Goal: Task Accomplishment & Management: Complete application form

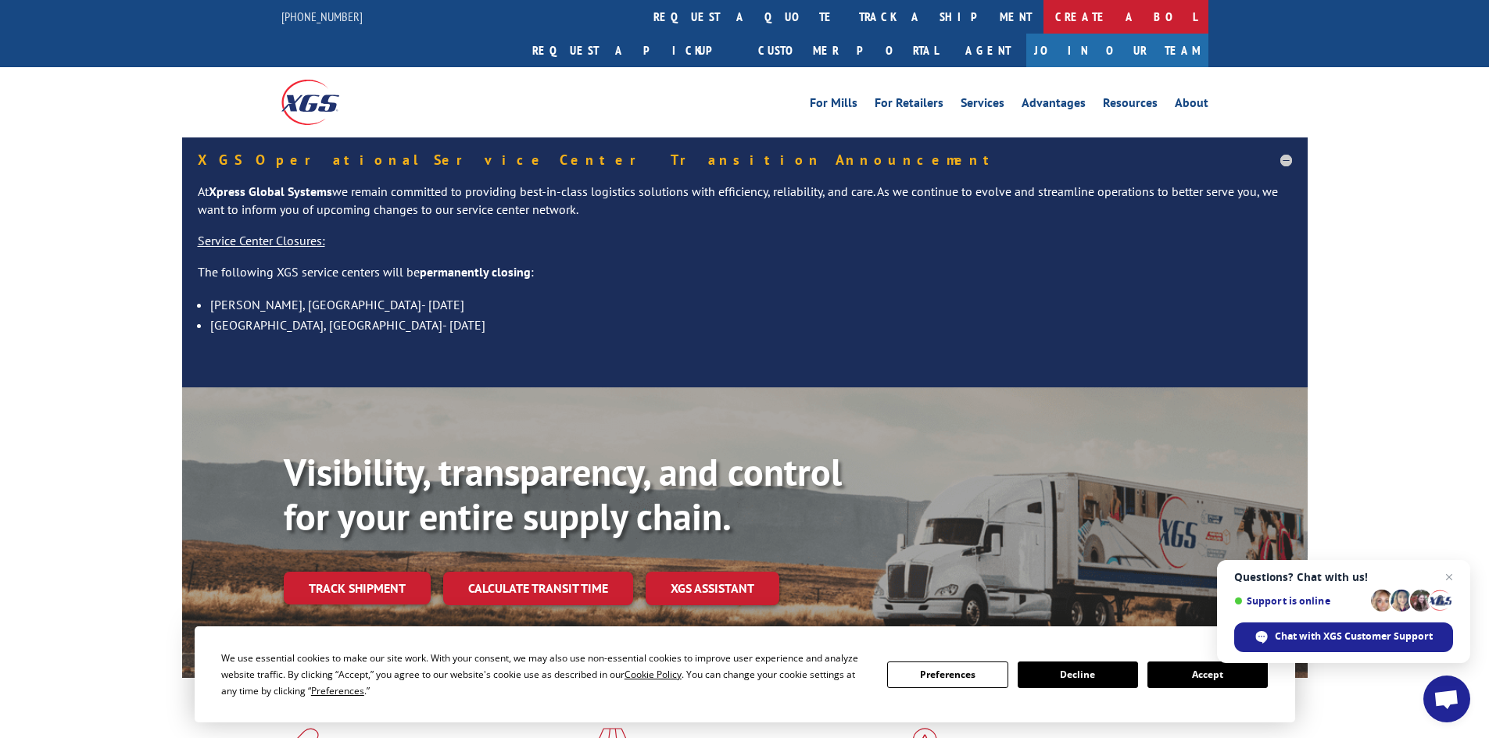
click at [1043, 13] on link "Create a BOL" at bounding box center [1125, 17] width 165 height 34
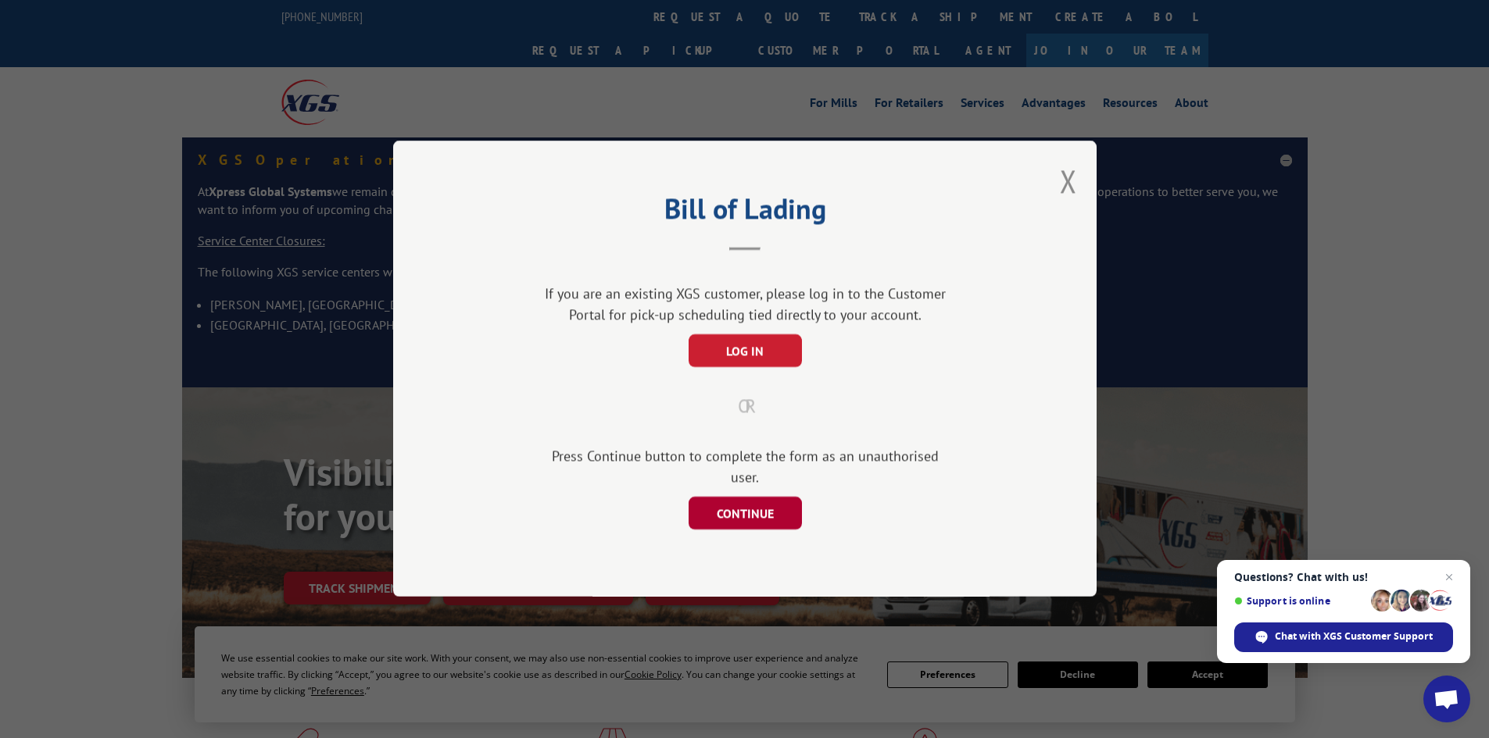
click at [747, 498] on button "CONTINUE" at bounding box center [744, 514] width 113 height 33
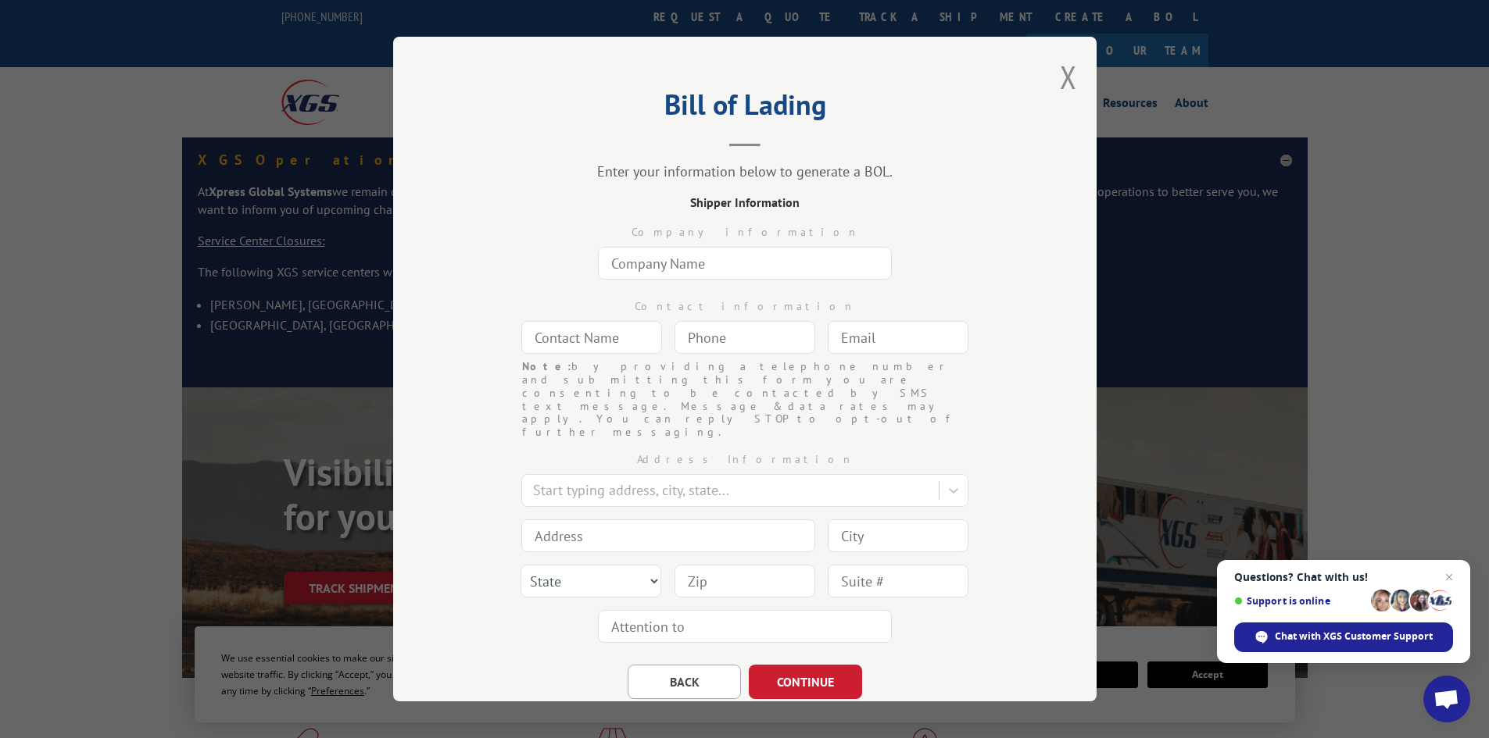
click at [703, 262] on input "text" at bounding box center [745, 263] width 294 height 33
type input "Home Depot 1537"
click at [650, 336] on input "text" at bounding box center [591, 337] width 141 height 33
type input "[PERSON_NAME]"
click at [769, 345] on input "(___) ___-____" at bounding box center [744, 337] width 141 height 33
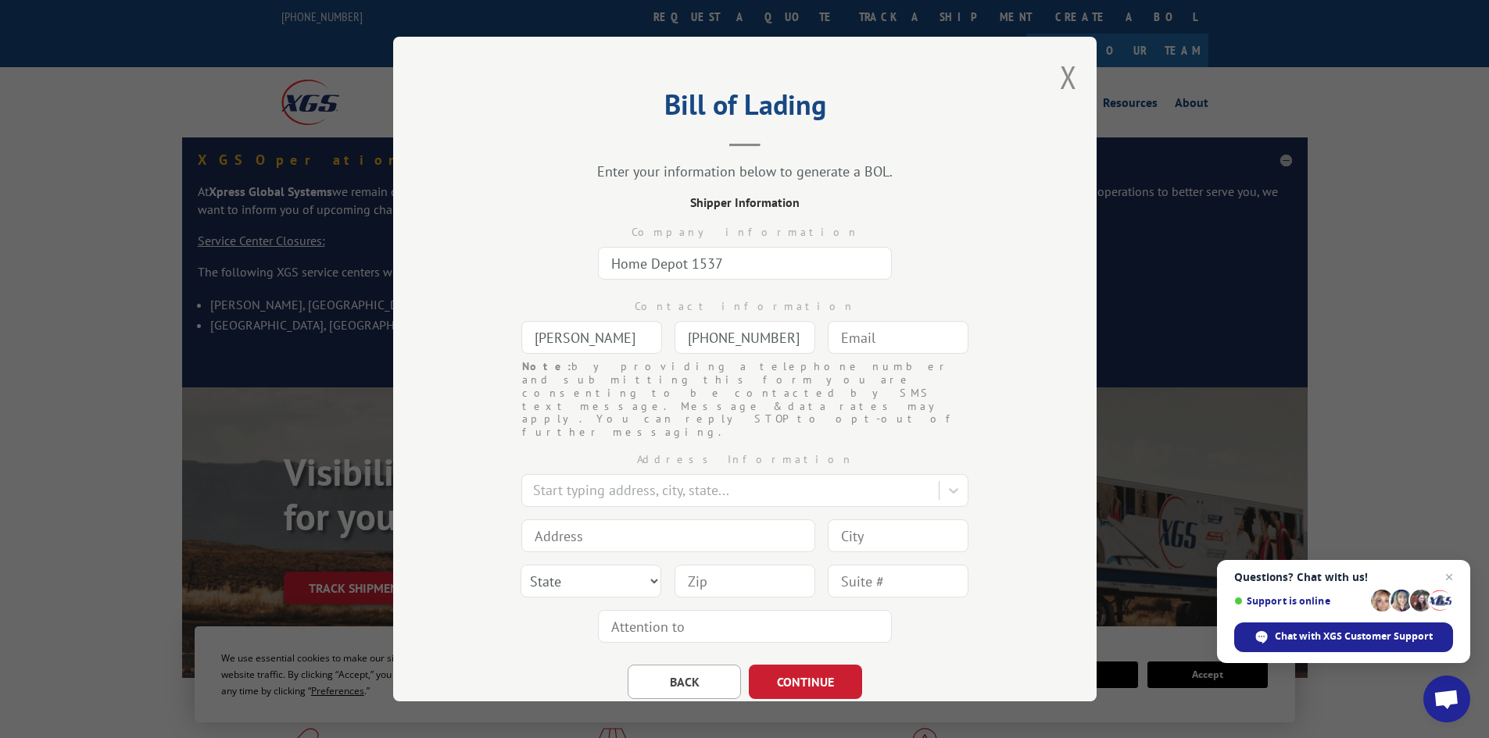
type input "[PHONE_NUMBER]"
click at [882, 338] on input "text" at bounding box center [897, 337] width 141 height 33
type input "[EMAIL_ADDRESS][DOMAIN_NAME]"
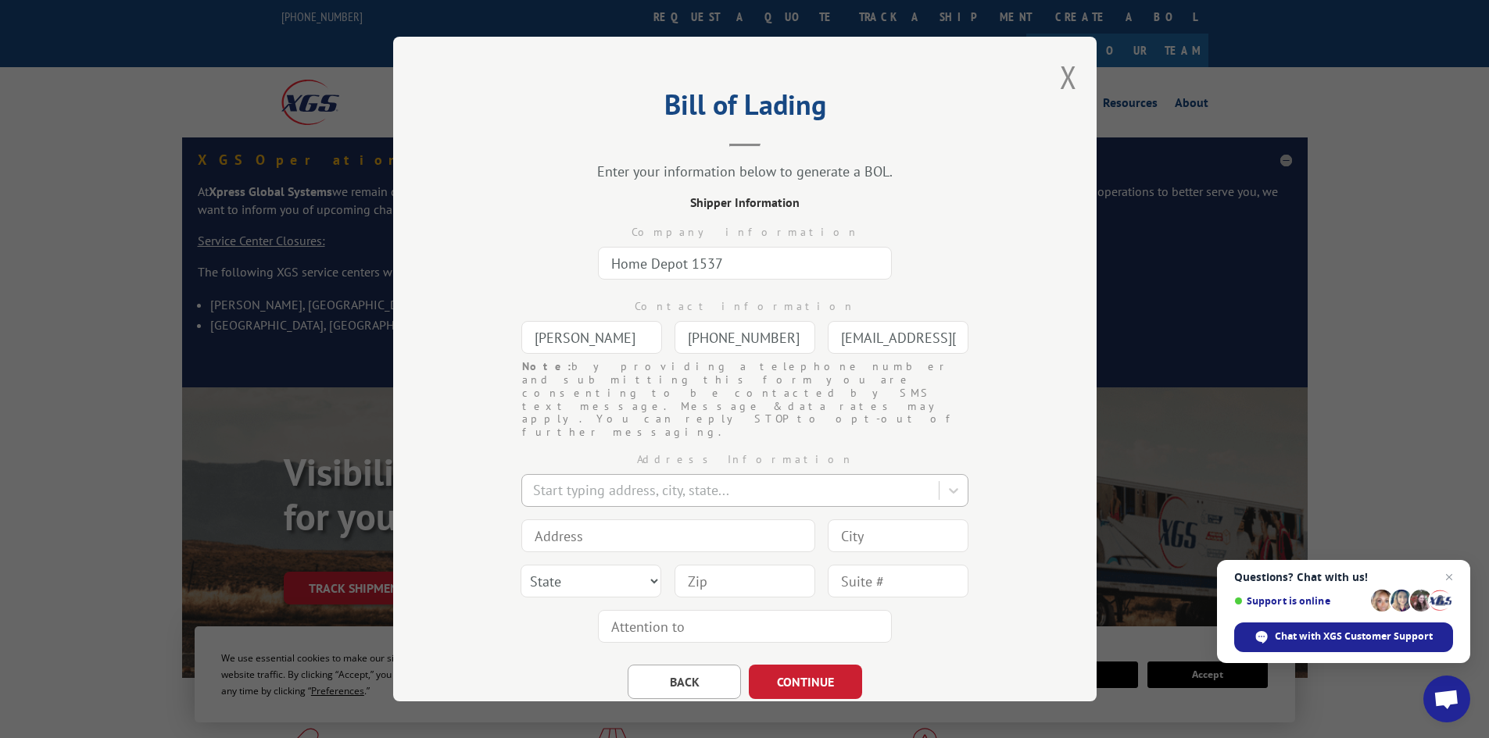
click at [727, 481] on div at bounding box center [732, 491] width 398 height 21
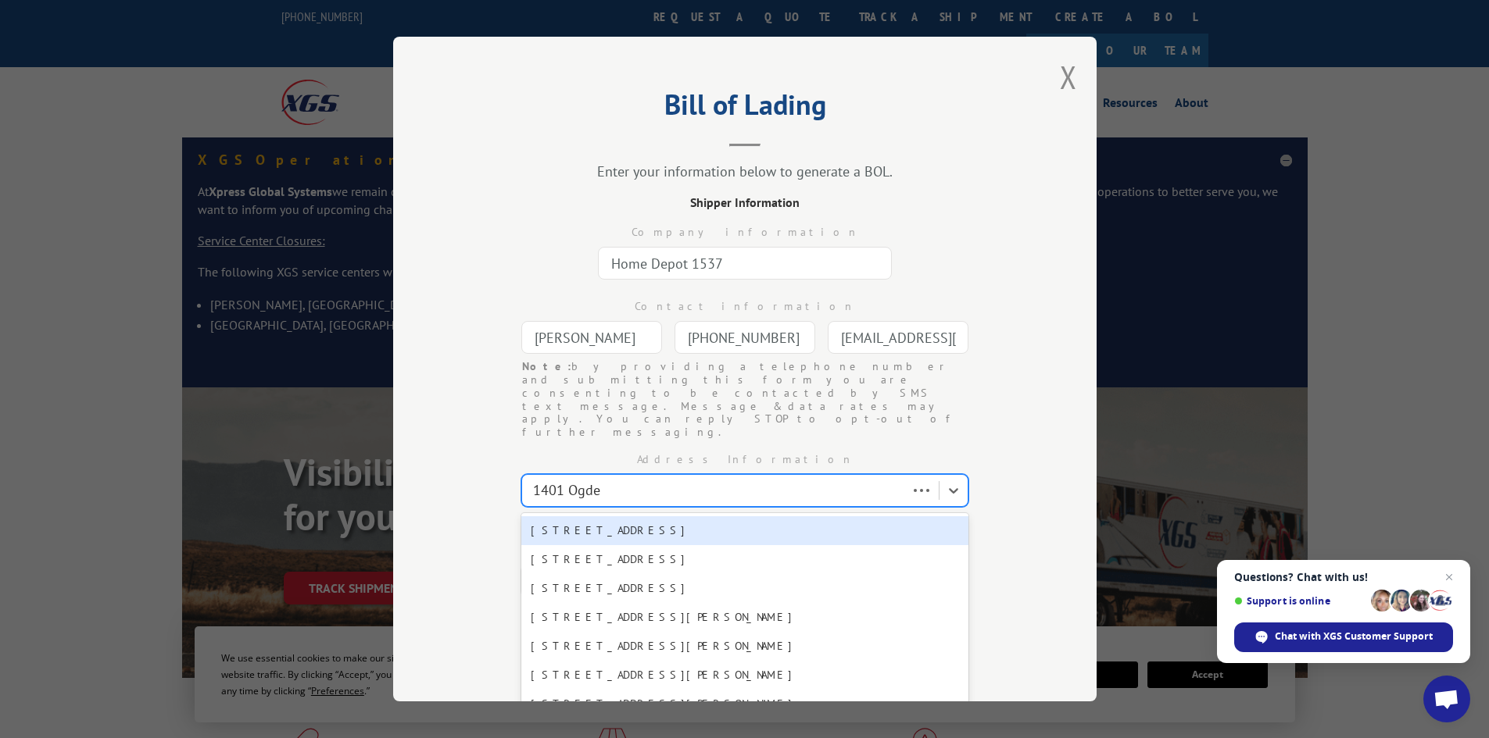
type input "1401 [PERSON_NAME]"
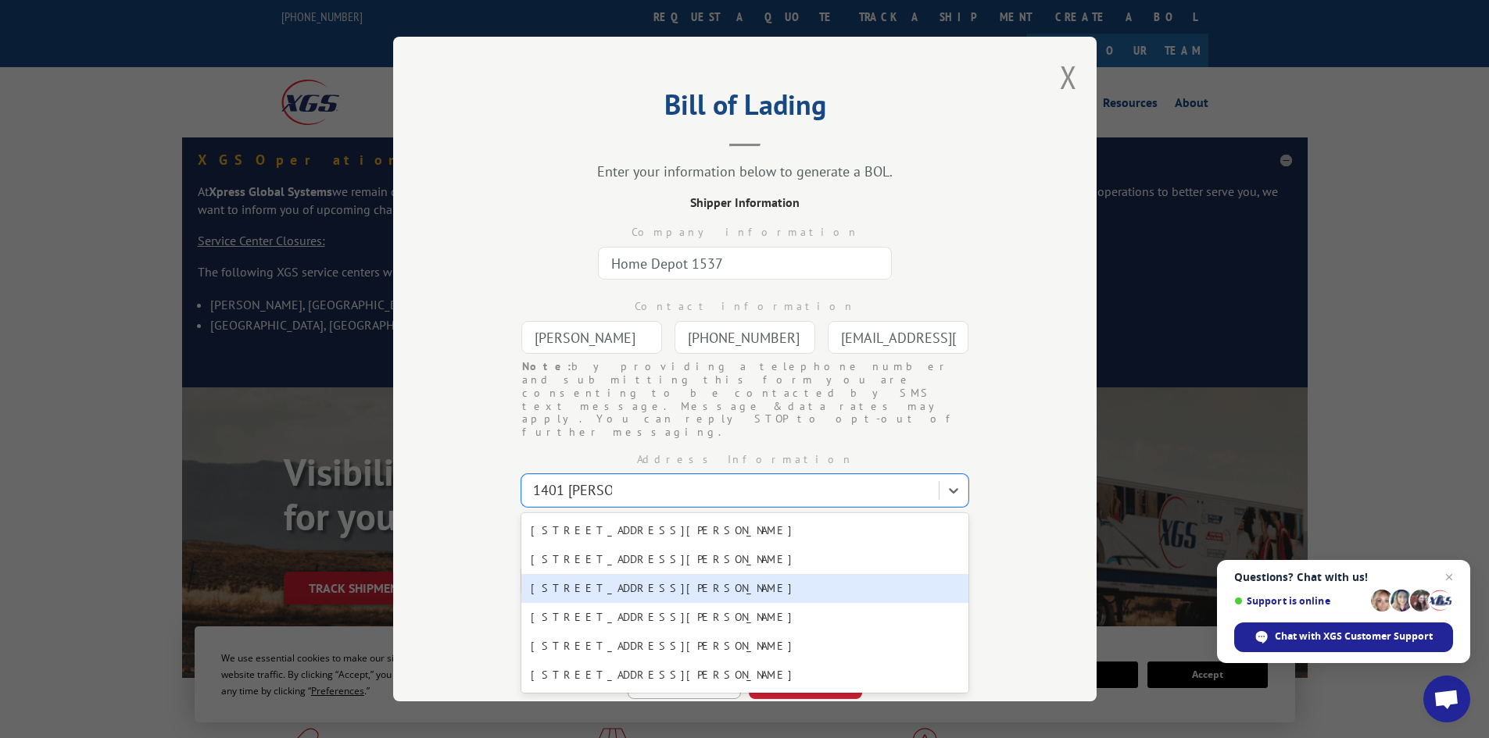
click at [659, 574] on div "[STREET_ADDRESS][PERSON_NAME]" at bounding box center [744, 588] width 447 height 29
type input "[STREET_ADDRESS][PERSON_NAME]"
type input "Montrose"
select select "CO"
type input "81401"
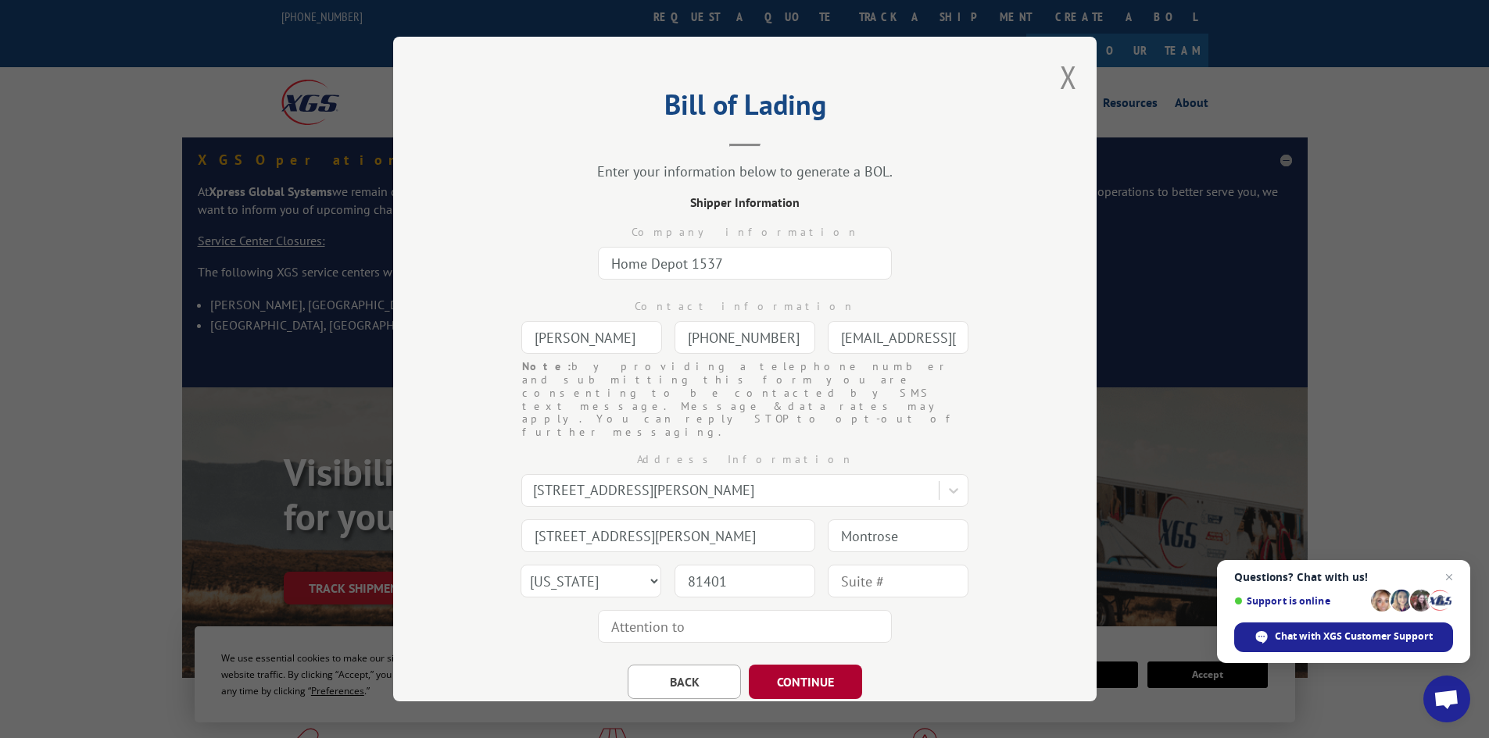
click at [800, 665] on button "CONTINUE" at bounding box center [805, 682] width 113 height 34
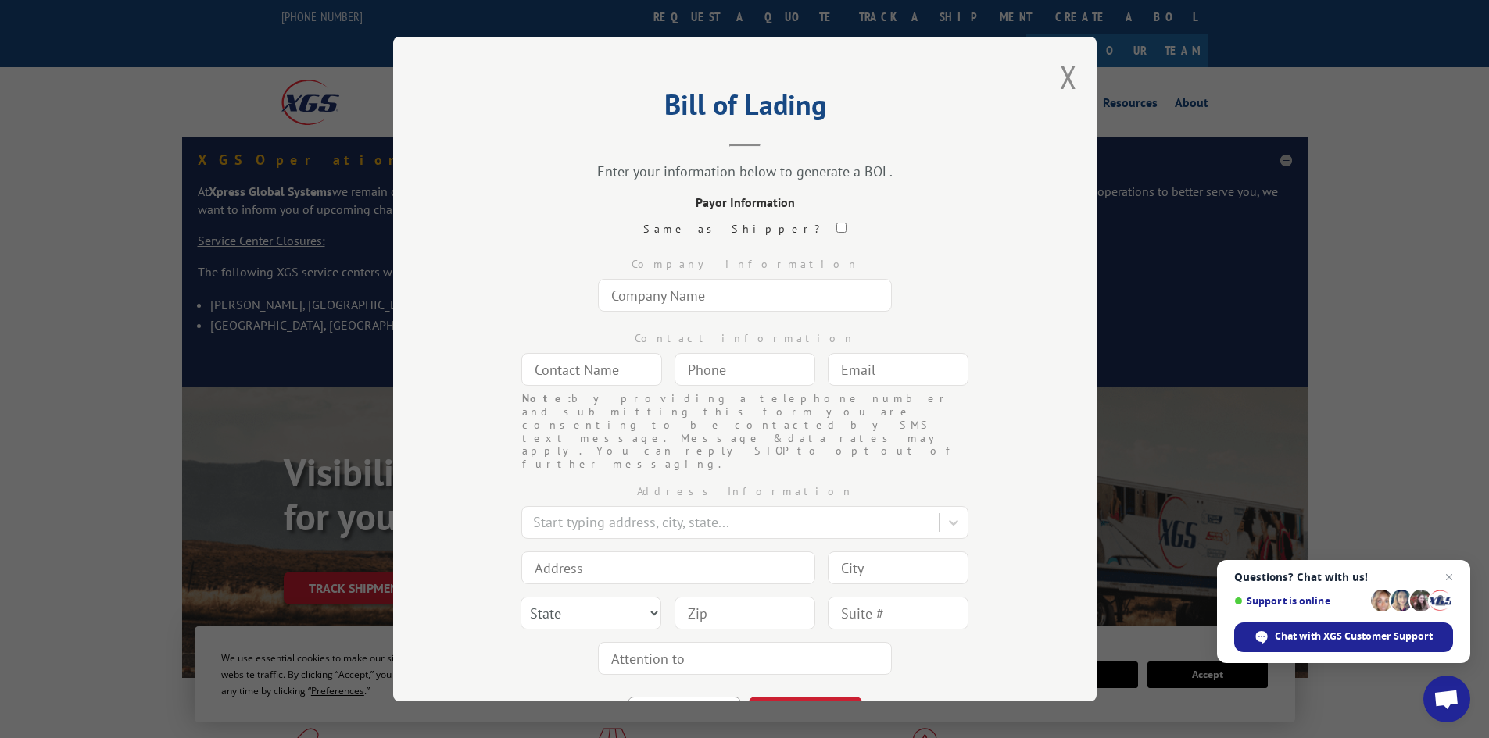
click at [721, 298] on input "text" at bounding box center [745, 295] width 294 height 33
type input "[PERSON_NAME] Industries, Inc."
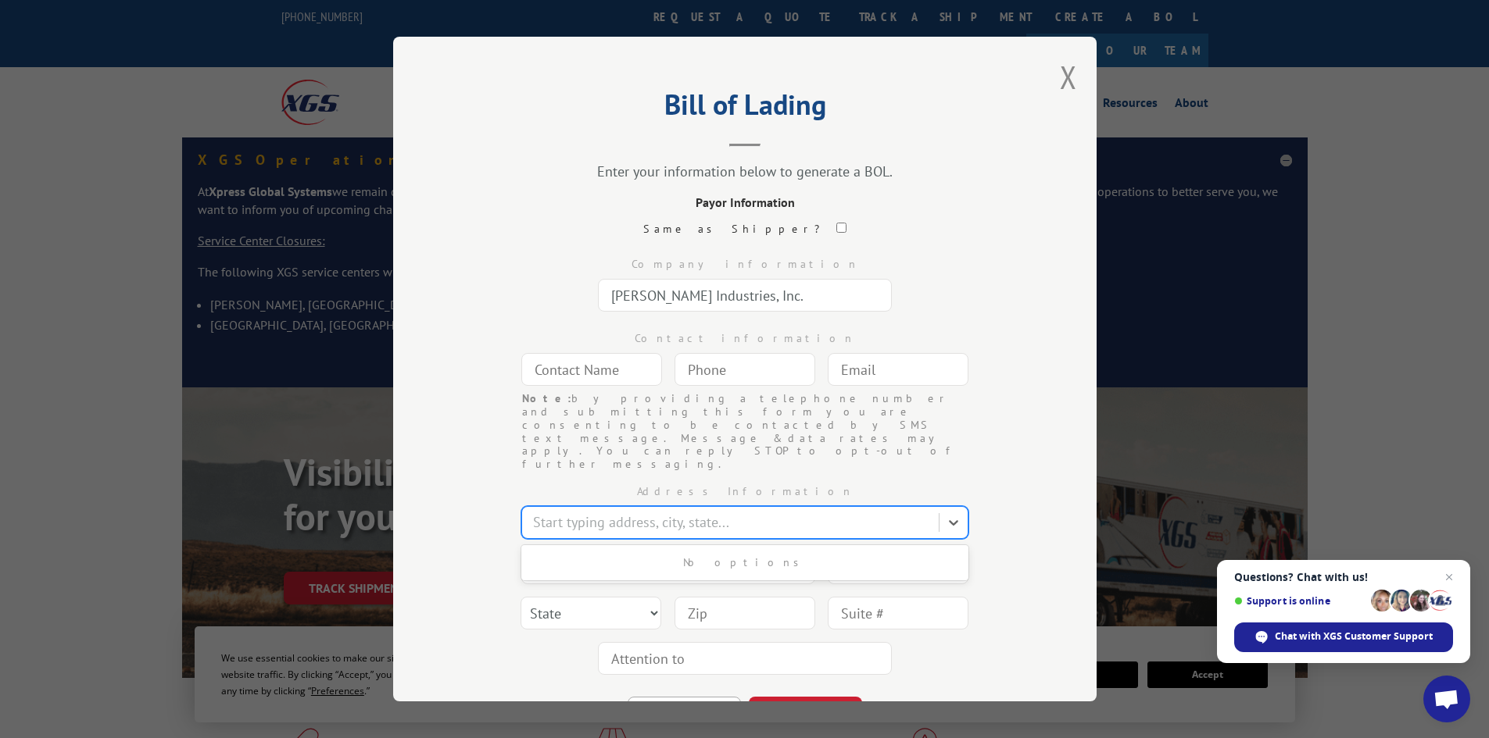
click at [621, 513] on div at bounding box center [732, 523] width 398 height 21
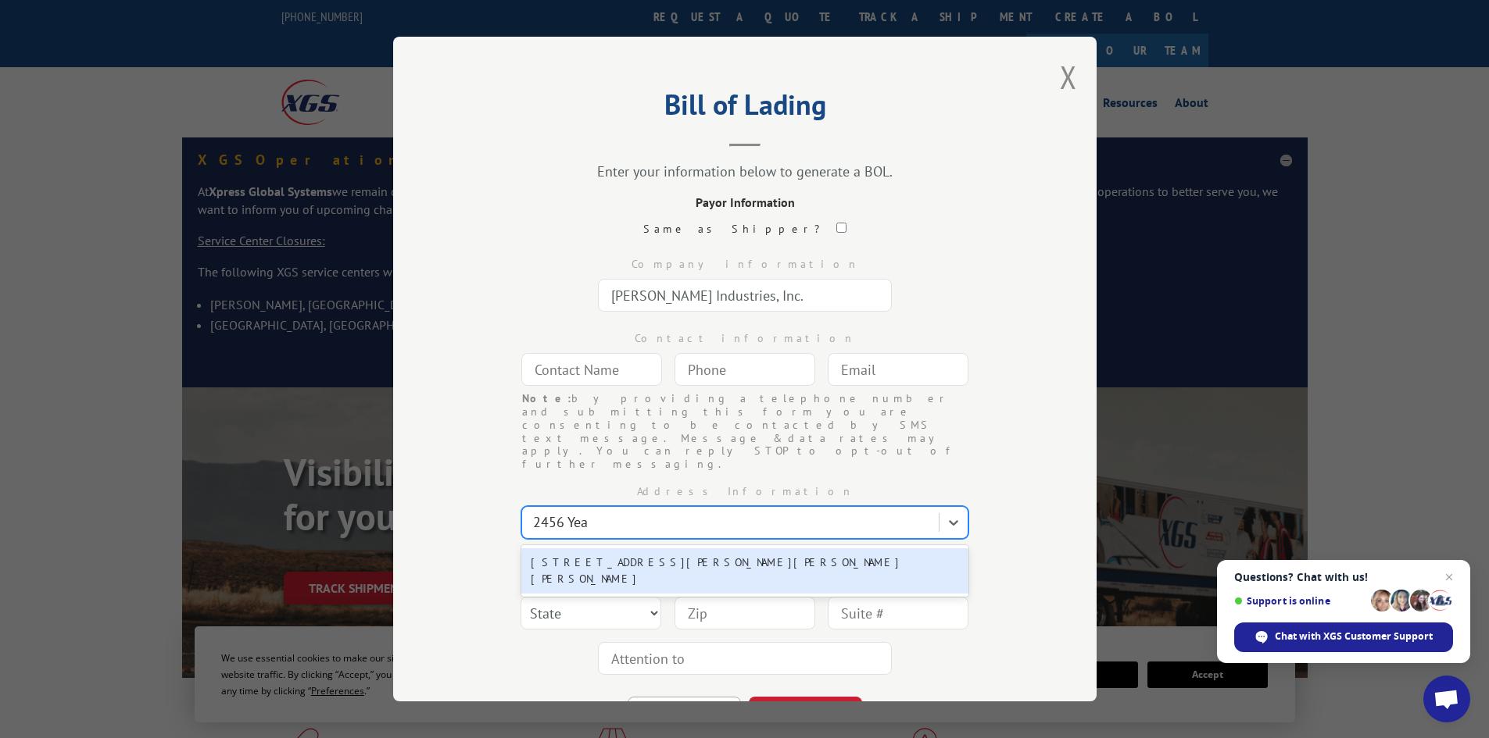
type input "2456 Yeag"
click at [636, 549] on div "[STREET_ADDRESS][PERSON_NAME][PERSON_NAME][PERSON_NAME]" at bounding box center [744, 571] width 447 height 45
type input "[STREET_ADDRESS][PERSON_NAME][PERSON_NAME]"
type input "[PERSON_NAME]"
select select "GA"
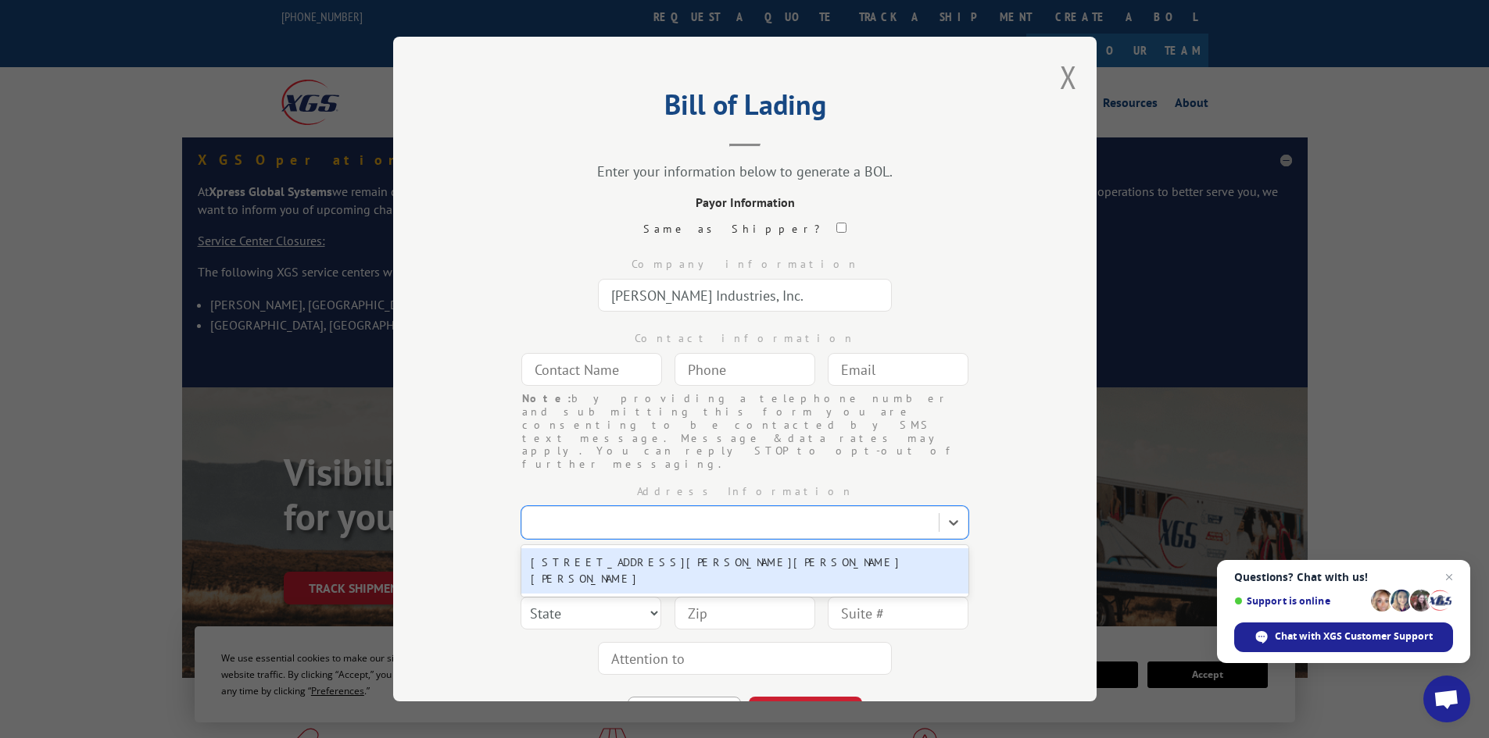
type input "30720"
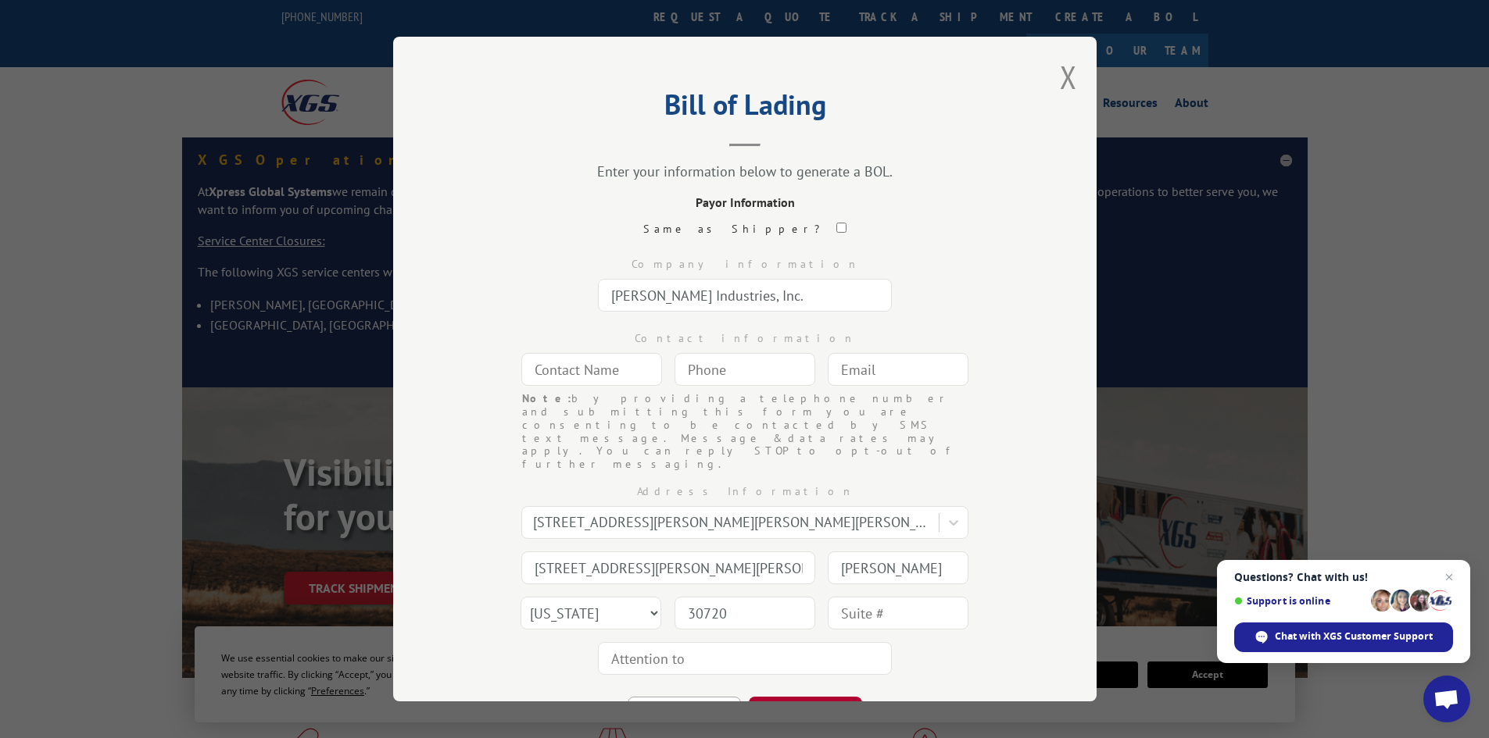
click at [791, 697] on button "CONTINUE" at bounding box center [805, 714] width 113 height 34
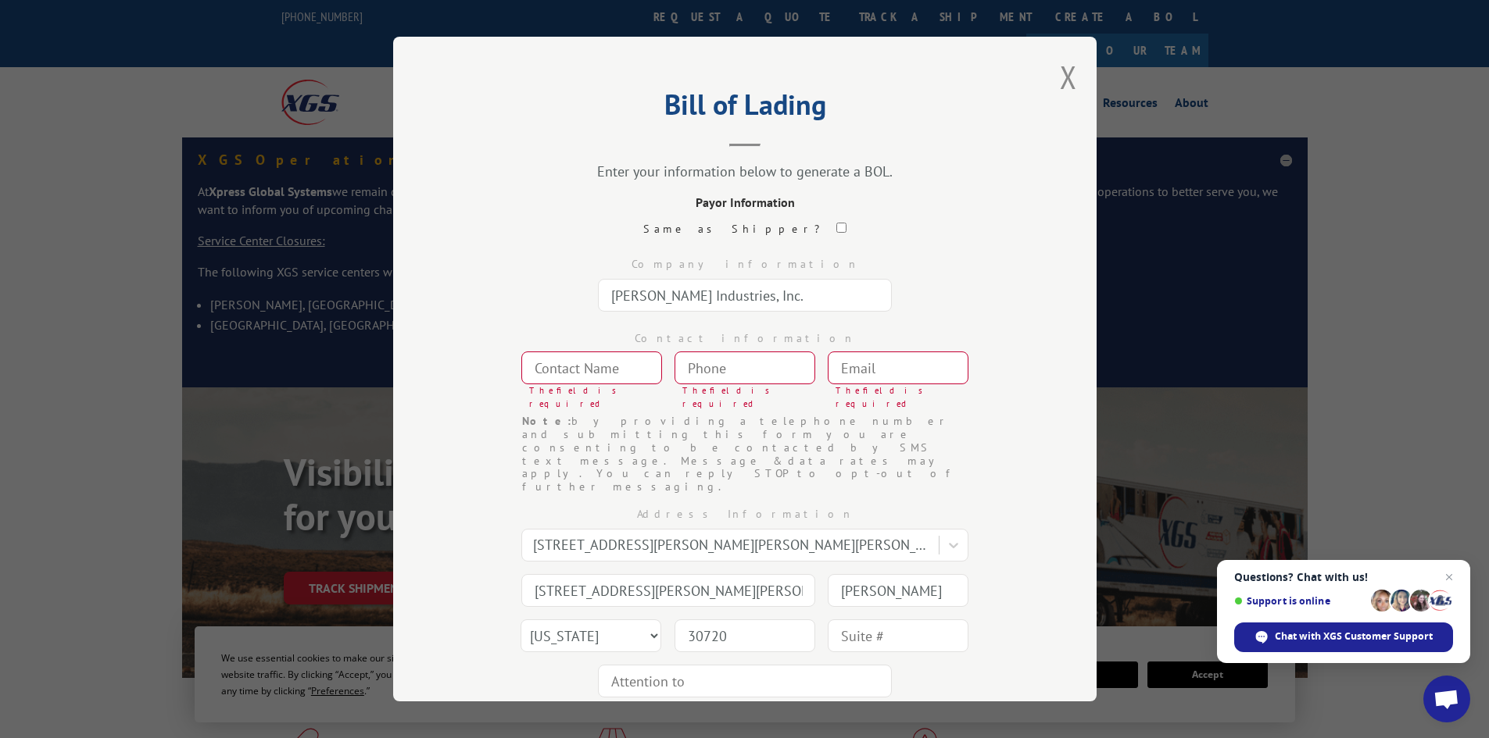
click at [616, 370] on input "text" at bounding box center [591, 368] width 141 height 33
type input "[PERSON_NAME]"
click at [697, 369] on input "(___) ___-____" at bounding box center [744, 368] width 141 height 33
type input "[PHONE_NUMBER]"
click at [882, 367] on input "text" at bounding box center [897, 368] width 141 height 33
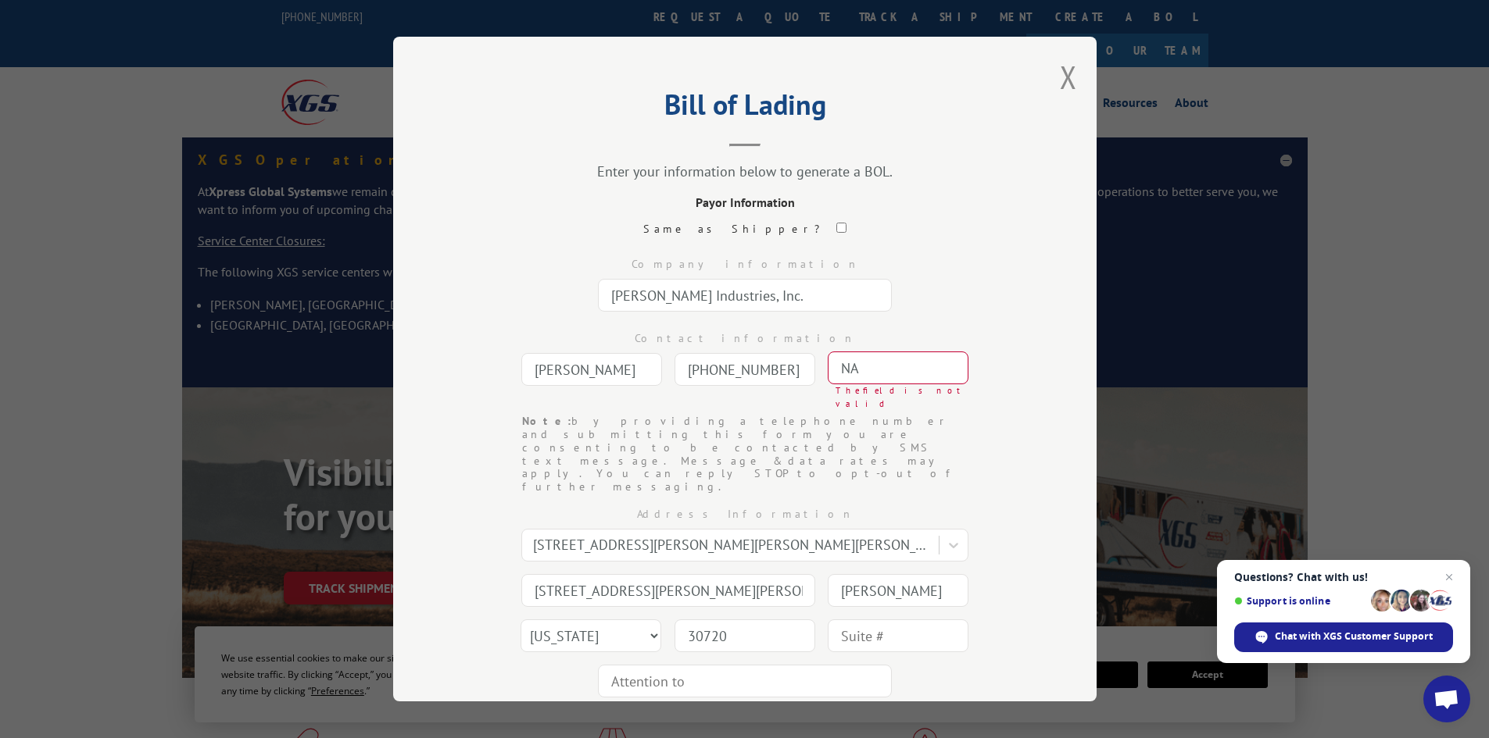
click at [800, 720] on button "CONTINUE" at bounding box center [805, 737] width 113 height 34
click at [796, 720] on button "CONTINUE" at bounding box center [805, 737] width 113 height 34
click at [864, 359] on input "NA" at bounding box center [897, 368] width 141 height 33
type input "N"
paste input "[URL][DOMAIN_NAME]"
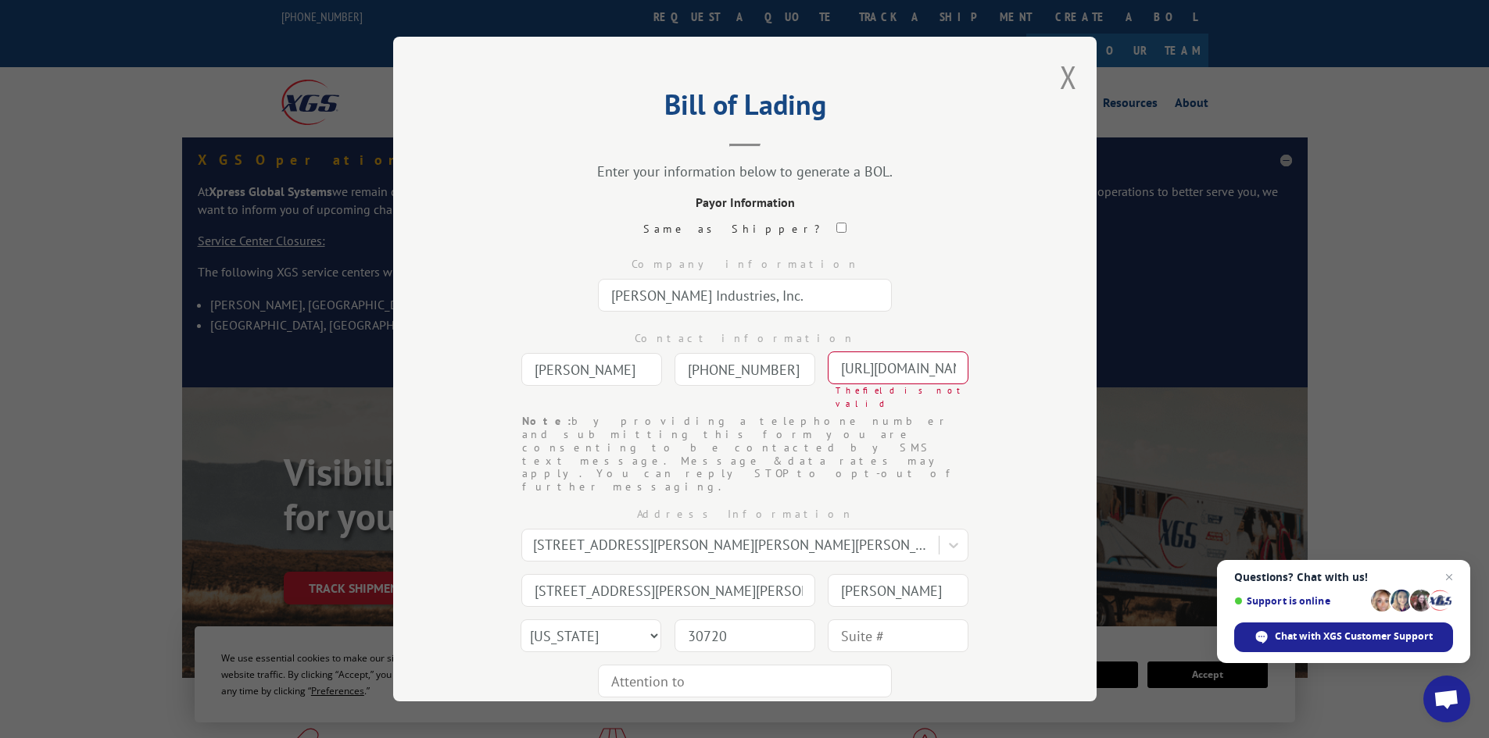
scroll to position [0, 10]
drag, startPoint x: 869, startPoint y: 366, endPoint x: 874, endPoint y: 376, distance: 10.9
click at [869, 370] on input "[URL][DOMAIN_NAME]" at bounding box center [897, 368] width 141 height 33
click at [1047, 458] on div "Bill of Lading Enter your information below to generate a BOL. Payor Informatio…" at bounding box center [744, 369] width 703 height 665
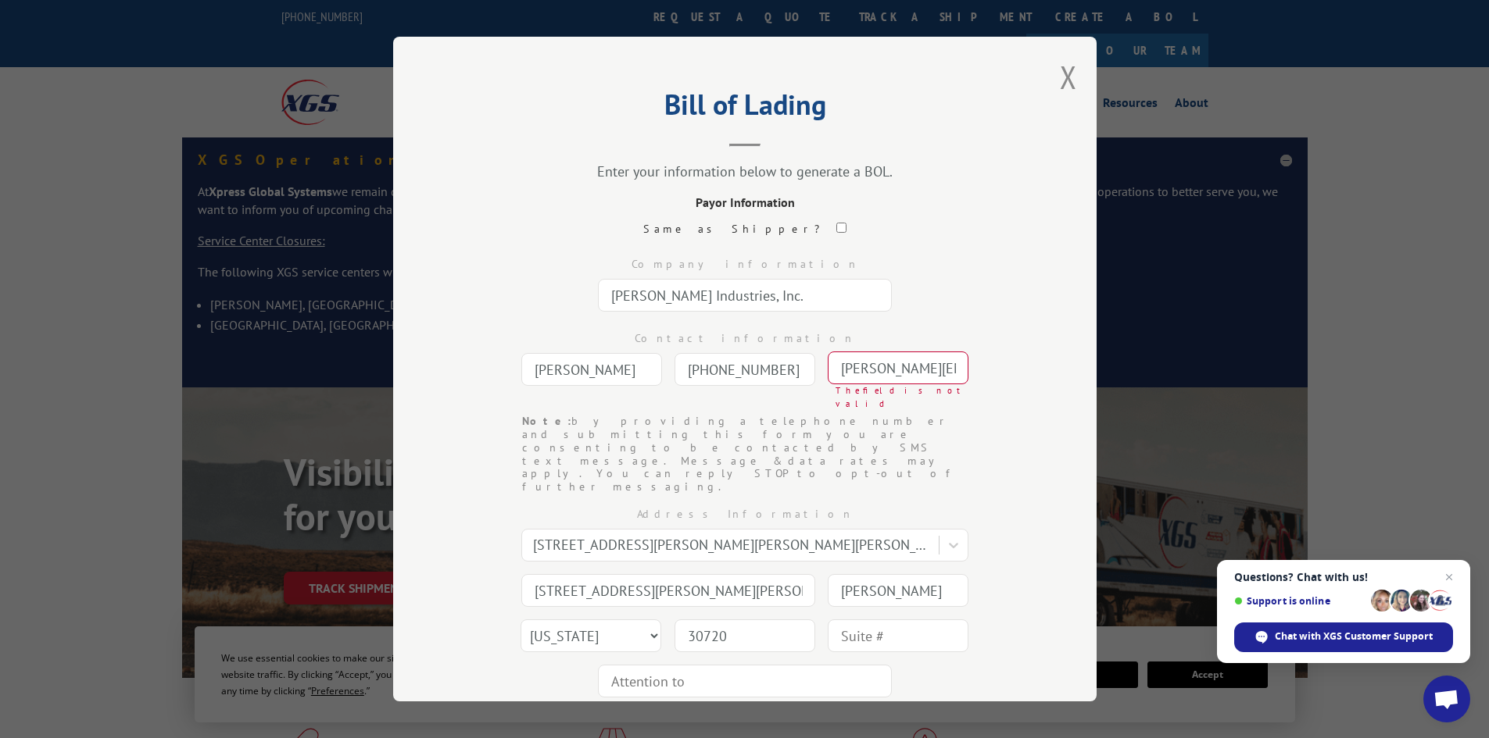
click at [1003, 415] on div "Note: by providing a telephone number and submitting this form you are consenti…" at bounding box center [744, 454] width 547 height 79
drag, startPoint x: 942, startPoint y: 370, endPoint x: 713, endPoint y: 399, distance: 231.6
click at [713, 399] on div "Contact information [PERSON_NAME] [PHONE_NUMBER] Note: by providing a telephone…" at bounding box center [744, 366] width 547 height 97
click at [942, 369] on input "[PERSON_NAME][EMAIL_ADDRESS][URL][PERSON_NAME][DOMAIN_NAME]" at bounding box center [897, 368] width 141 height 33
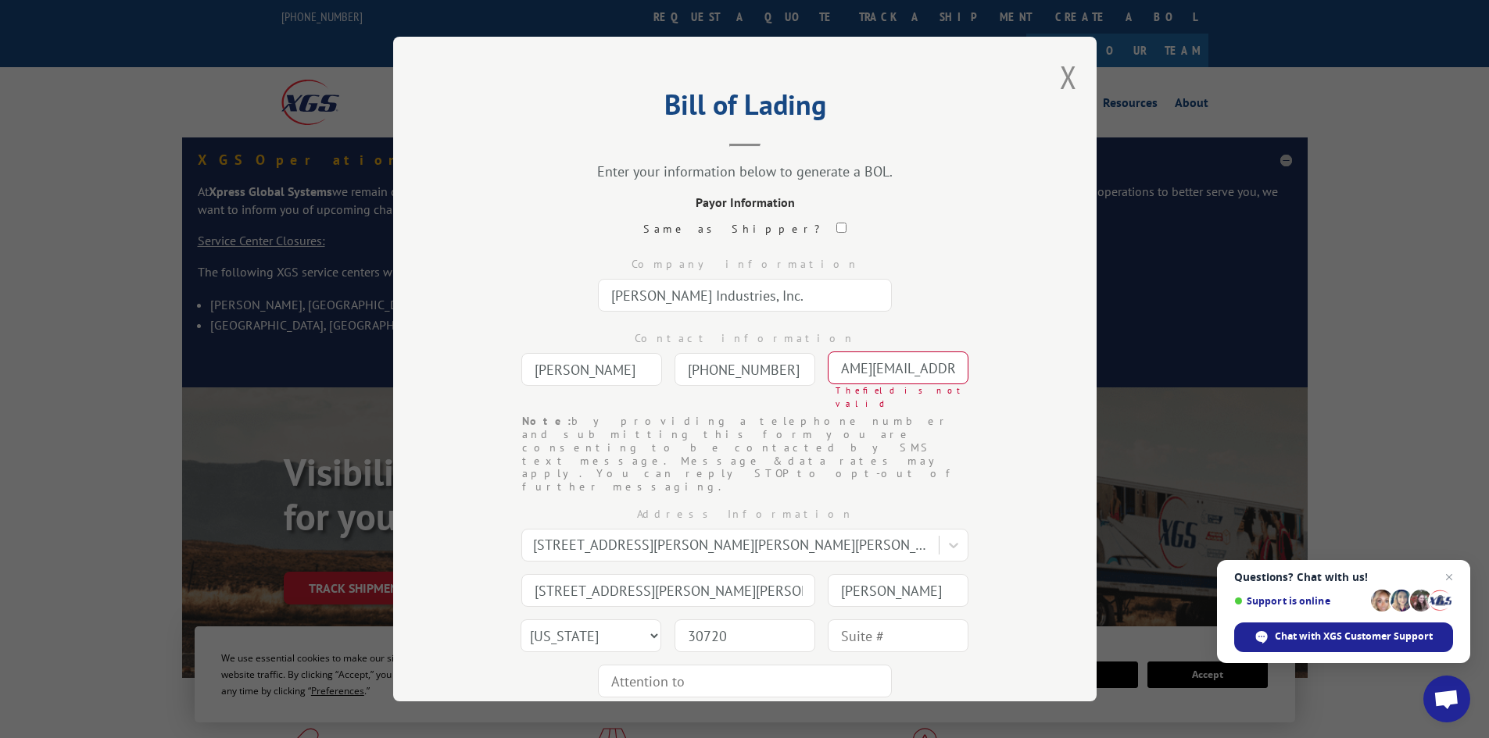
drag, startPoint x: 943, startPoint y: 370, endPoint x: 970, endPoint y: 369, distance: 26.6
click at [970, 369] on div "Contact information [PERSON_NAME] [PHONE_NUMBER] Note: by providing a telephone…" at bounding box center [744, 366] width 547 height 97
click at [952, 369] on input "[PERSON_NAME][EMAIL_ADDRESS][URL][PERSON_NAME][DOMAIN_NAME]" at bounding box center [897, 368] width 141 height 33
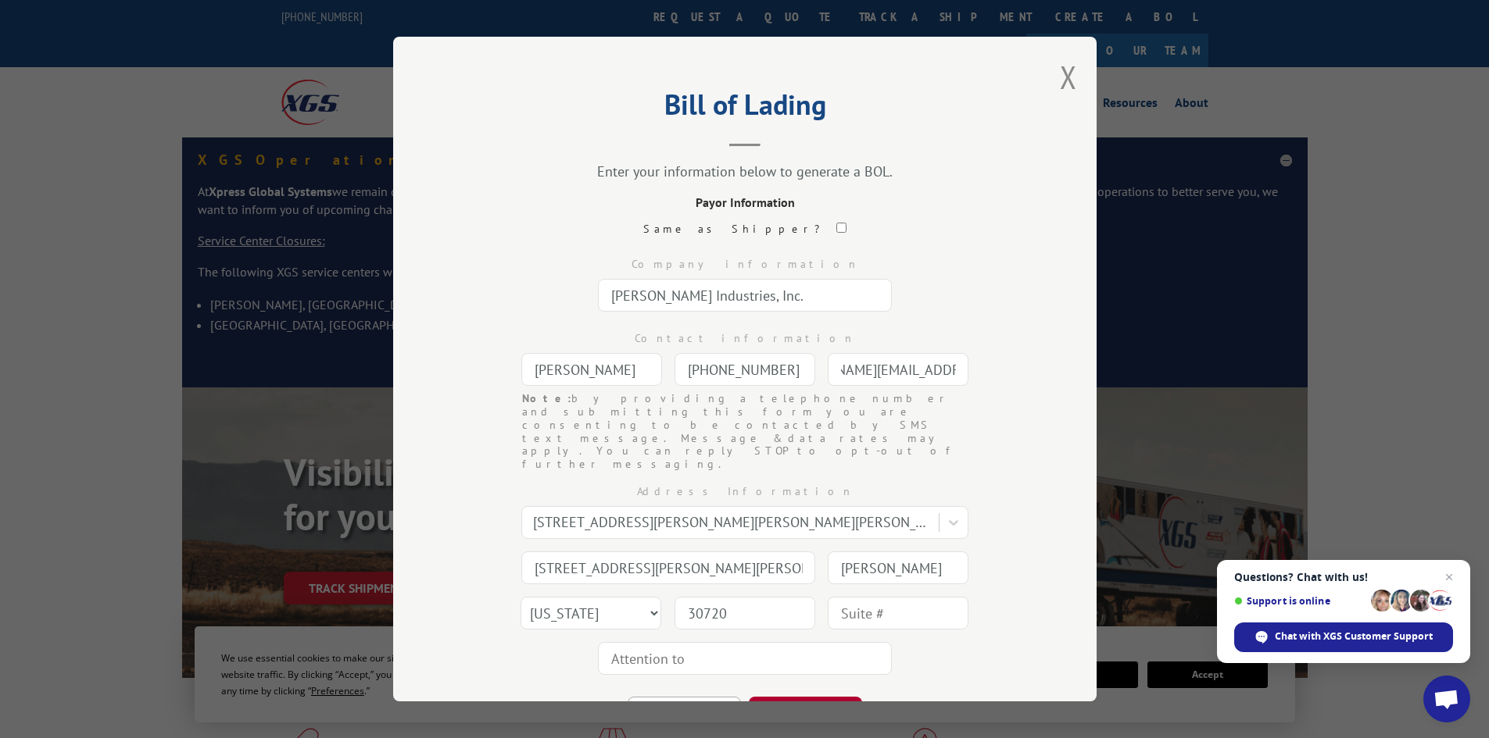
type input "[PERSON_NAME][EMAIL_ADDRESS][PERSON_NAME][DOMAIN_NAME]"
click at [794, 697] on button "CONTINUE" at bounding box center [805, 714] width 113 height 34
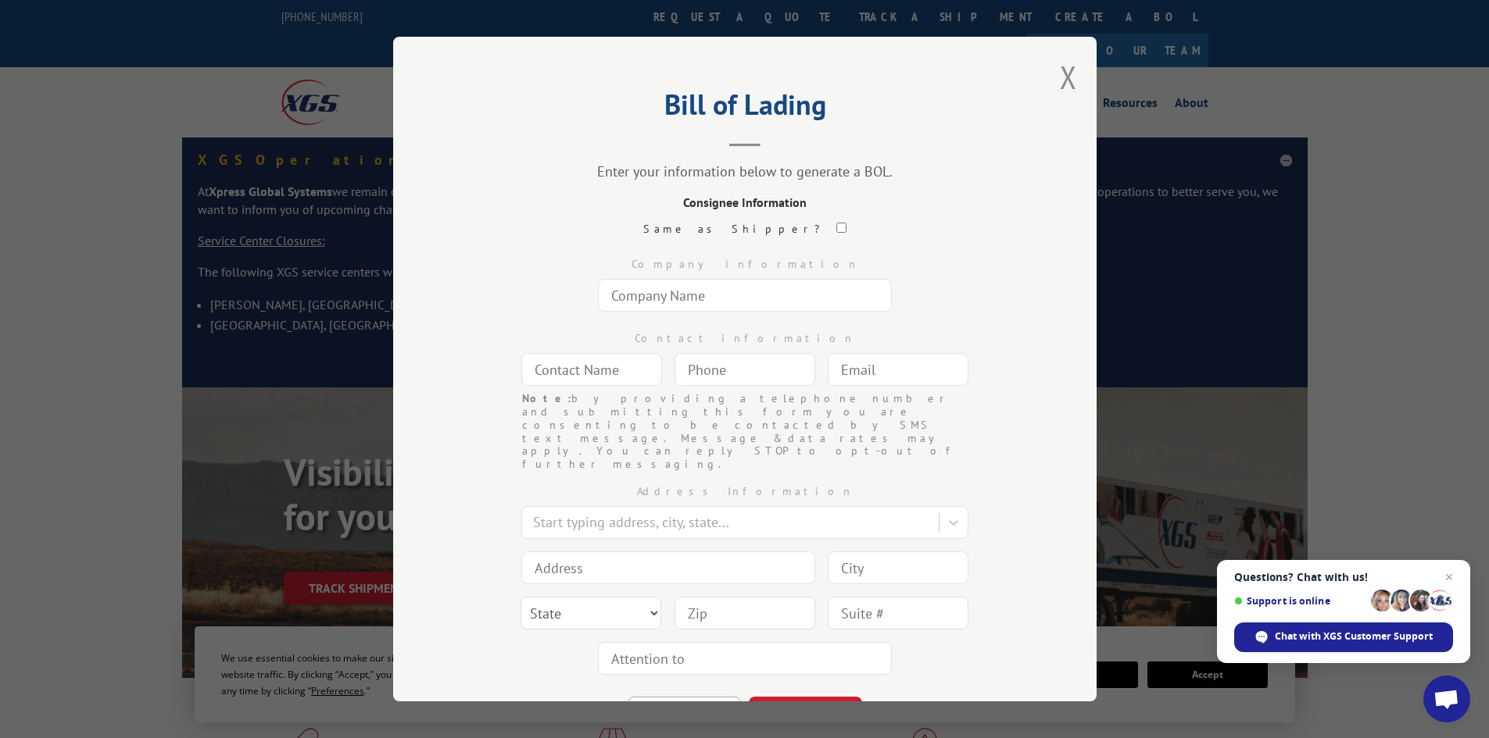
click at [714, 295] on input "text" at bounding box center [745, 295] width 294 height 33
type input "[PERSON_NAME] Industries, Inc."
click at [620, 368] on input "text" at bounding box center [591, 369] width 141 height 33
type input "[PERSON_NAME]"
click at [836, 227] on input "checkbox" at bounding box center [841, 228] width 10 height 10
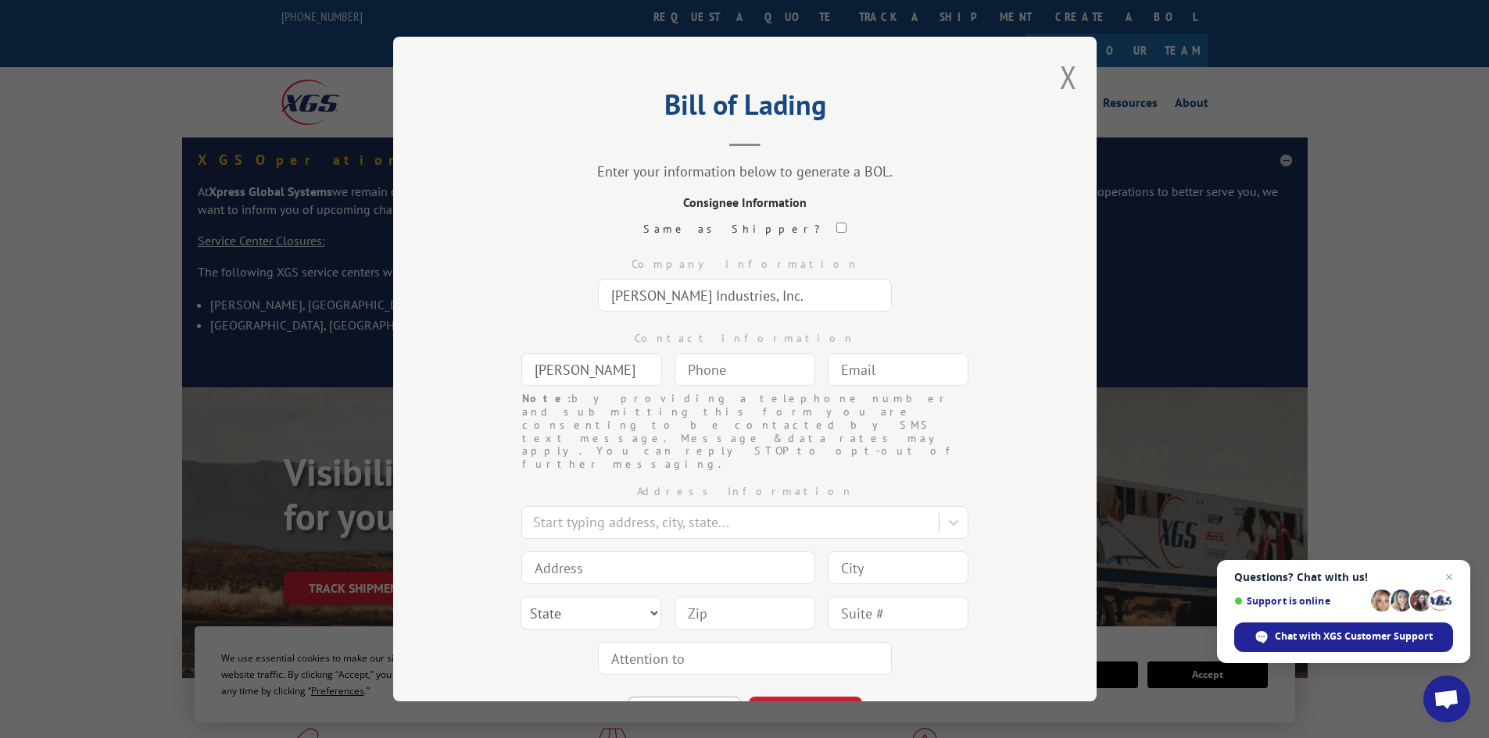
checkbox input "true"
type input "Home Depot 1537"
type input "[PERSON_NAME]"
type input "[PHONE_NUMBER]"
type input "[EMAIL_ADDRESS][DOMAIN_NAME]"
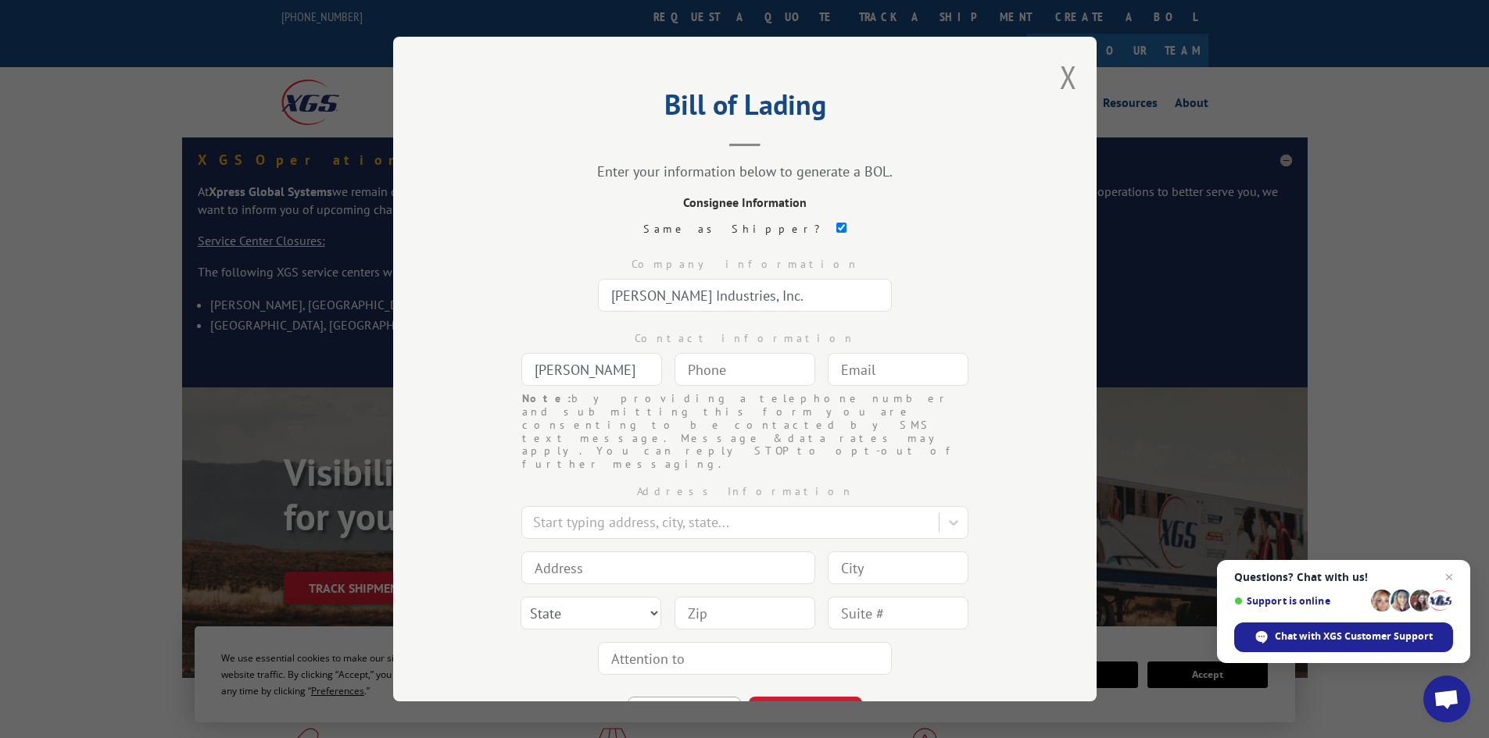
type input "[STREET_ADDRESS][PERSON_NAME]"
type input "Montrose"
select select "CO"
type input "81401"
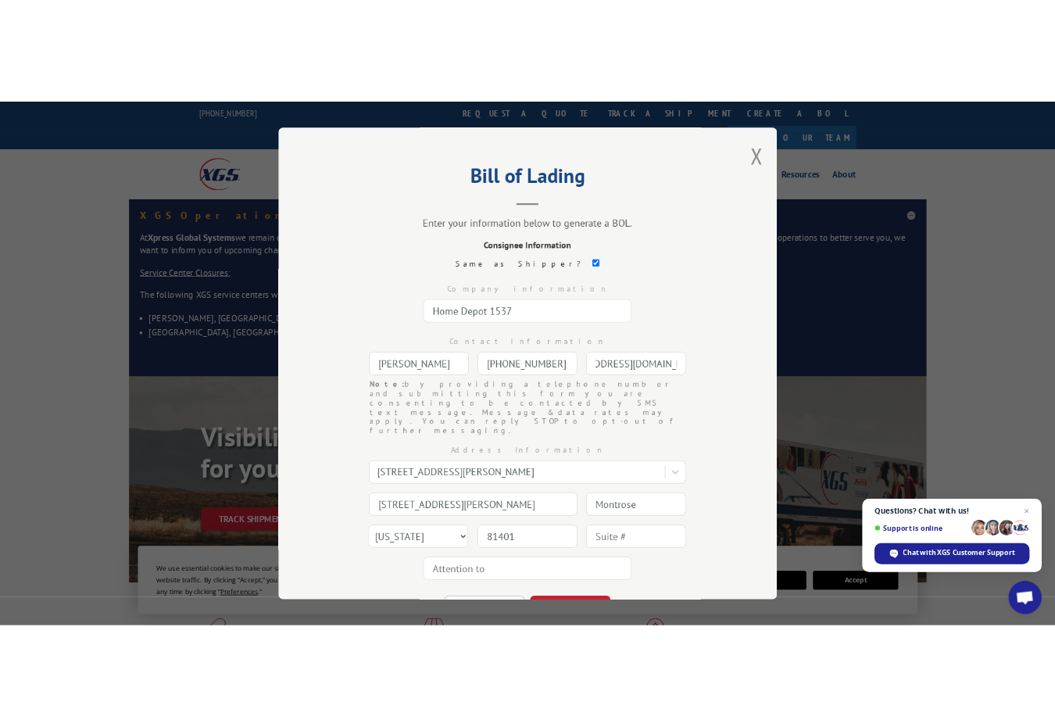
scroll to position [0, 88]
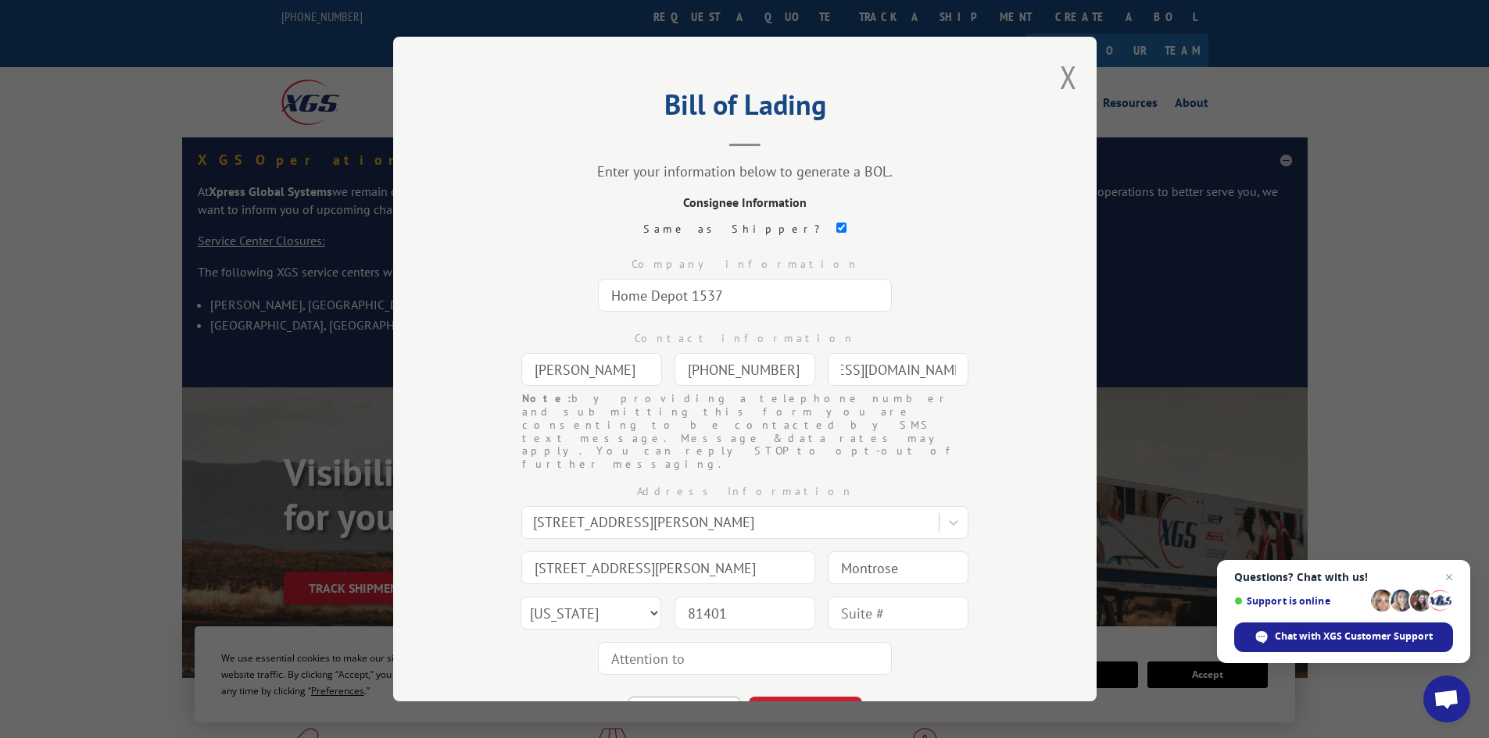
click at [962, 367] on div "Contact information [PERSON_NAME] [PHONE_NUMBER] Note: by providing a telephone…" at bounding box center [744, 355] width 547 height 74
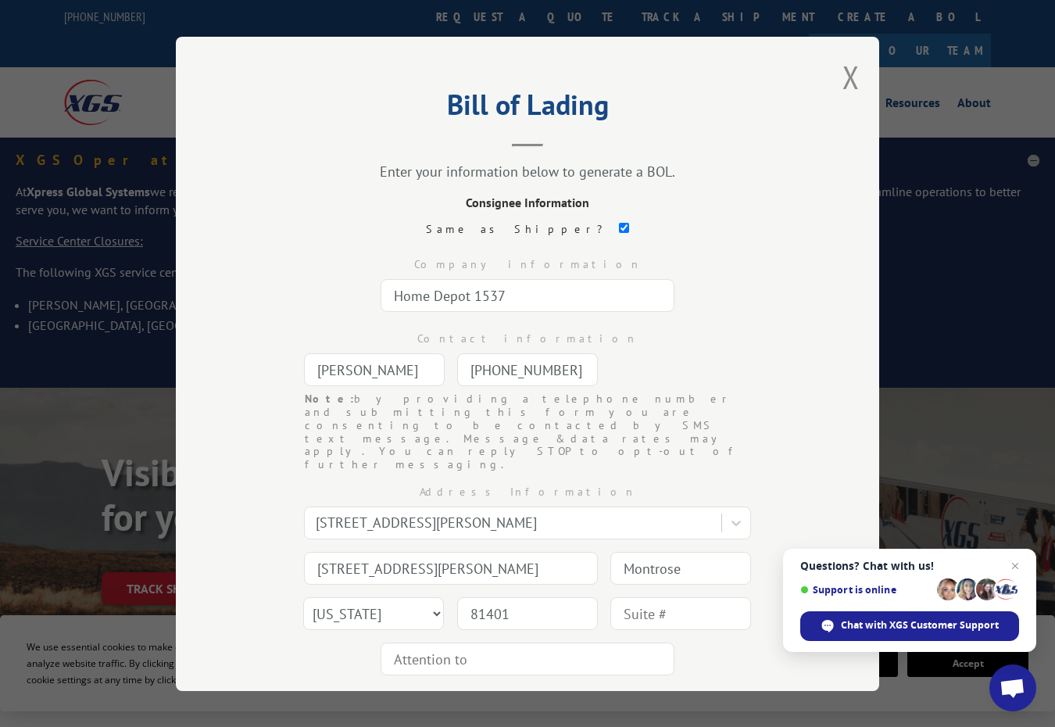
click at [735, 365] on div "[EMAIL_ADDRESS][DOMAIN_NAME]" at bounding box center [680, 369] width 141 height 33
click at [619, 223] on input "checkbox" at bounding box center [624, 228] width 10 height 10
checkbox input "false"
click at [536, 284] on input "Home Depot 1537" at bounding box center [528, 295] width 294 height 33
click at [460, 696] on button "BACK" at bounding box center [466, 713] width 113 height 34
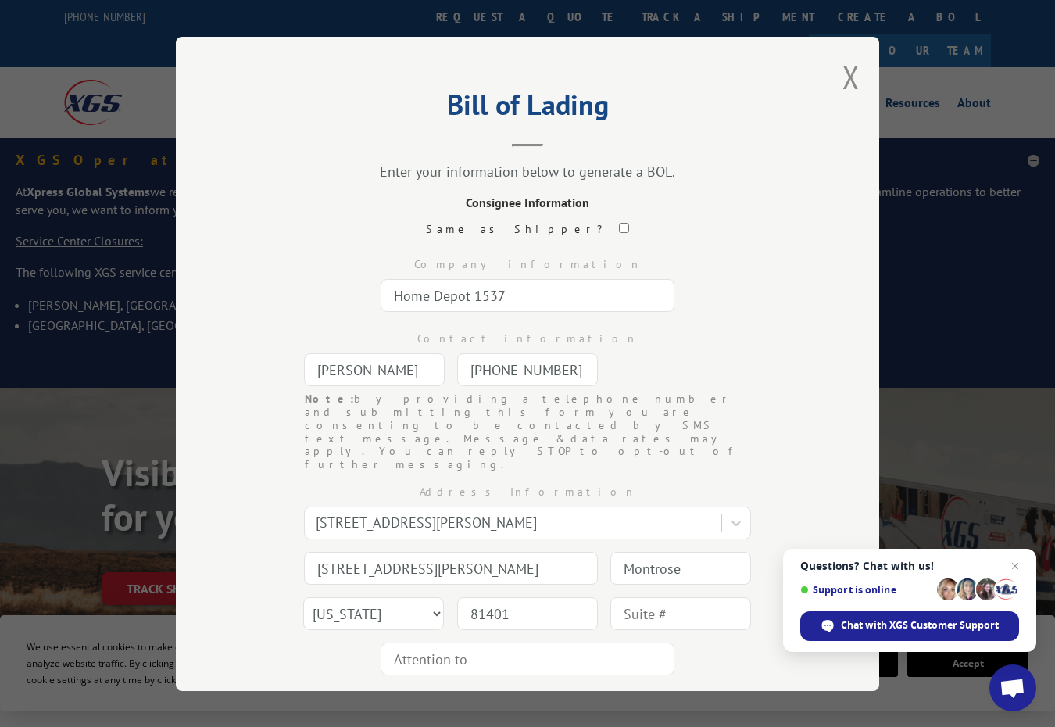
select select "GA"
click at [574, 696] on button "CONTINUE" at bounding box center [587, 713] width 113 height 34
select select "CO"
drag, startPoint x: 513, startPoint y: 289, endPoint x: 284, endPoint y: 298, distance: 228.3
click at [284, 298] on div "Company information Home Depot 1537" at bounding box center [527, 281] width 547 height 74
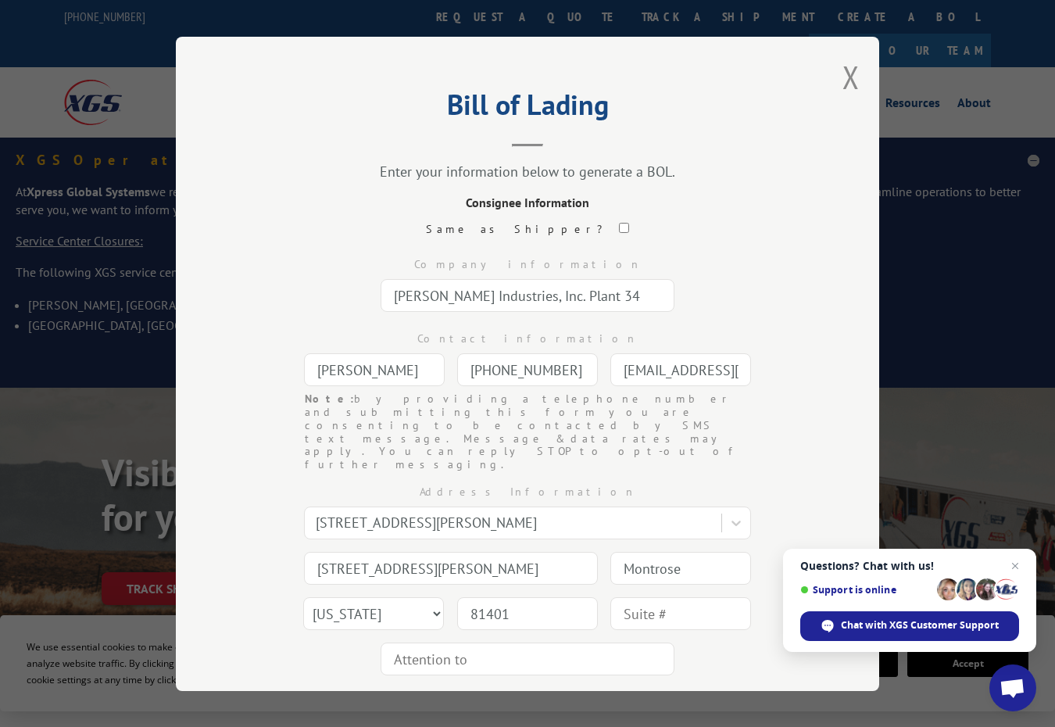
type input "[PERSON_NAME] Industries, Inc. Plant 34"
drag, startPoint x: 388, startPoint y: 364, endPoint x: 160, endPoint y: 410, distance: 232.0
click at [162, 410] on div "Bill of Lading Enter your information below to generate a BOL. Consignee Inform…" at bounding box center [527, 363] width 1055 height 727
type input "[PERSON_NAME]"
click at [567, 363] on input "[PHONE_NUMBER]" at bounding box center [527, 369] width 141 height 33
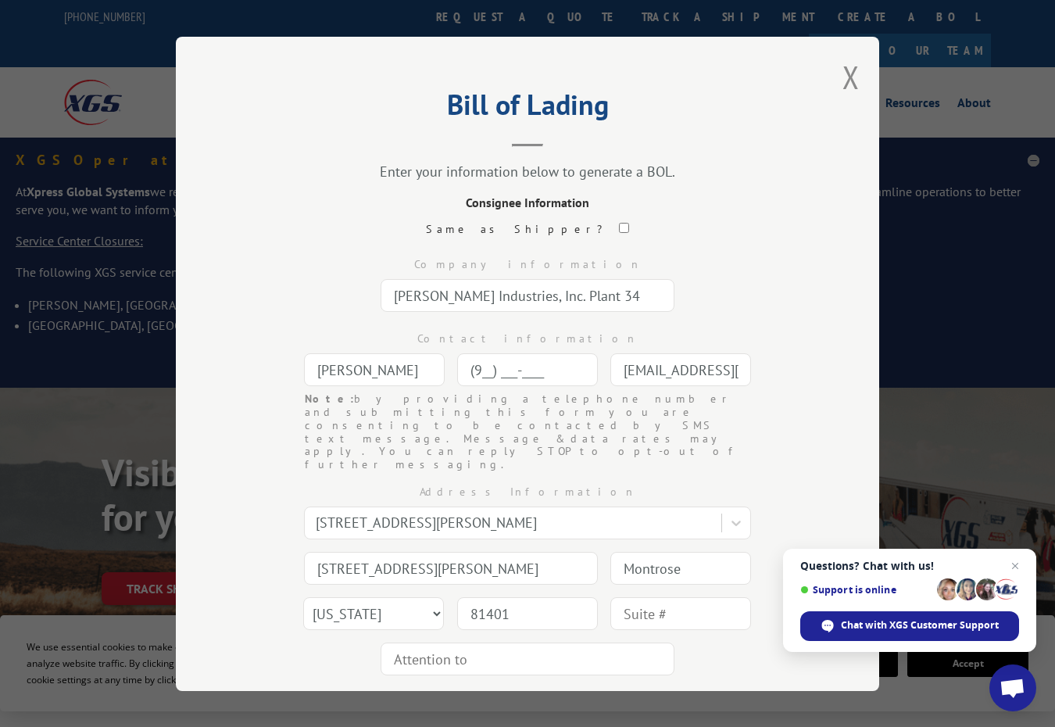
click at [487, 363] on input "(9__) ___-____" at bounding box center [527, 369] width 141 height 33
click at [473, 366] on input "(9__) ___-____" at bounding box center [527, 369] width 141 height 33
drag, startPoint x: 458, startPoint y: 365, endPoint x: 620, endPoint y: 363, distance: 161.8
click at [620, 363] on div "Contact information [PERSON_NAME] (9__) ___-____ Note: by providing a telephone…" at bounding box center [527, 355] width 547 height 74
type input "[PHONE_NUMBER]"
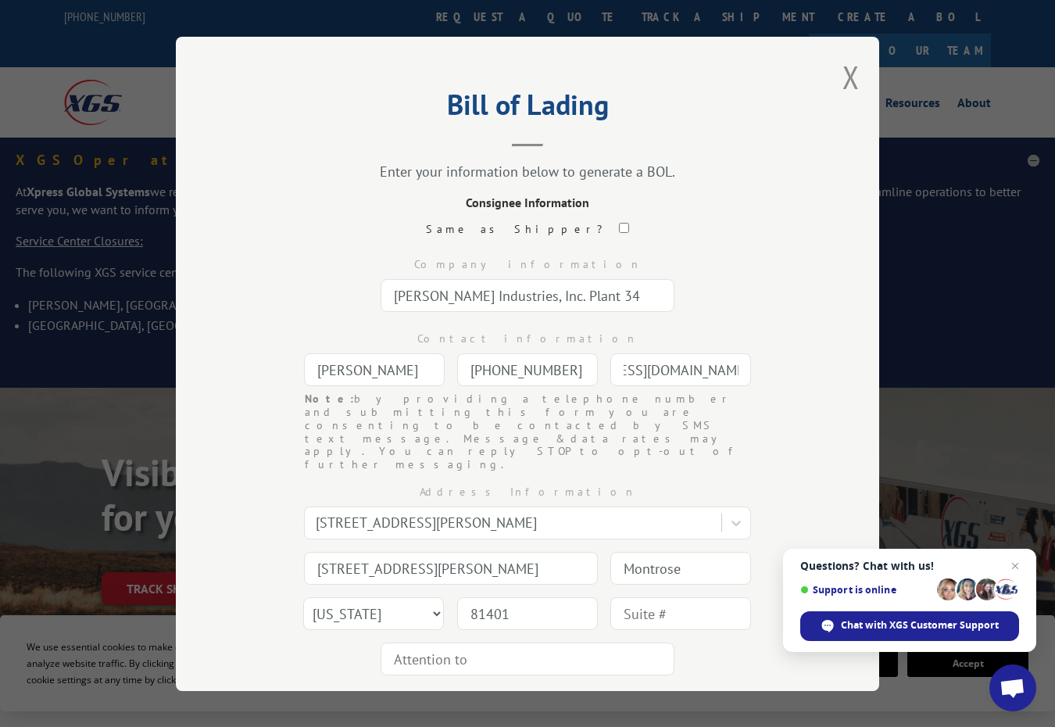
drag, startPoint x: 615, startPoint y: 364, endPoint x: 845, endPoint y: 369, distance: 229.8
click at [845, 369] on div "Bill of Lading Enter your information below to generate a BOL. Consignee Inform…" at bounding box center [527, 364] width 703 height 654
type input "[PERSON_NAME][EMAIL_ADDRESS][PERSON_NAME][DOMAIN_NAME]"
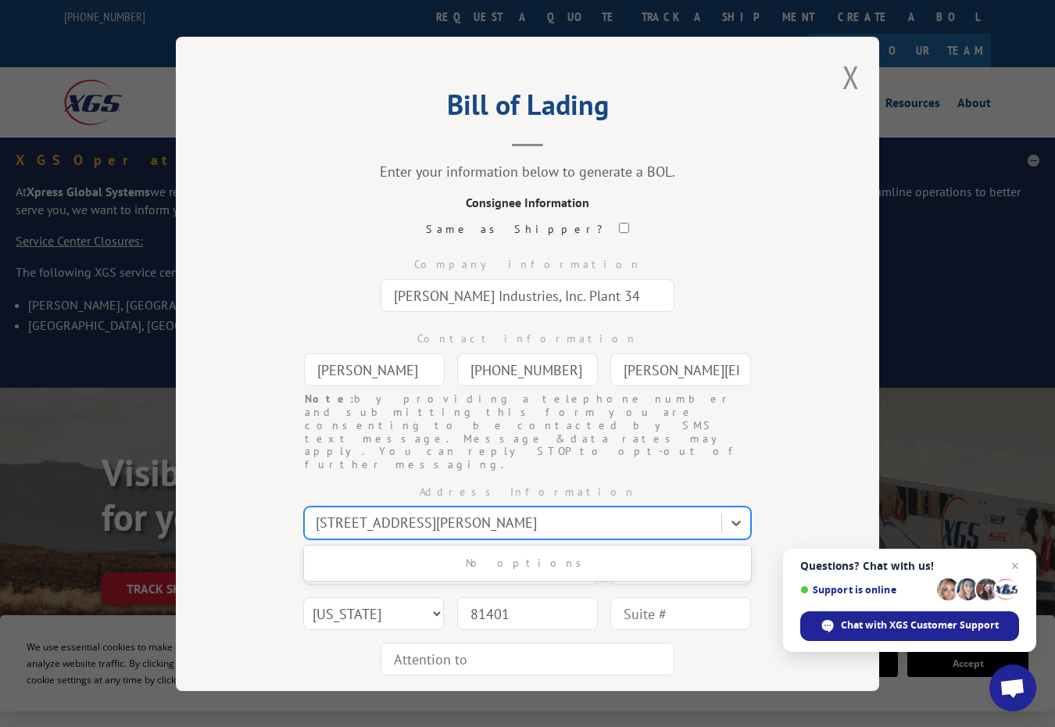
click at [567, 512] on div at bounding box center [515, 522] width 398 height 21
drag, startPoint x: 559, startPoint y: 478, endPoint x: 494, endPoint y: 492, distance: 66.4
click at [494, 506] on div "[STREET_ADDRESS][PERSON_NAME]" at bounding box center [527, 522] width 447 height 33
click at [529, 512] on div at bounding box center [515, 522] width 398 height 21
click at [532, 512] on div at bounding box center [515, 522] width 398 height 21
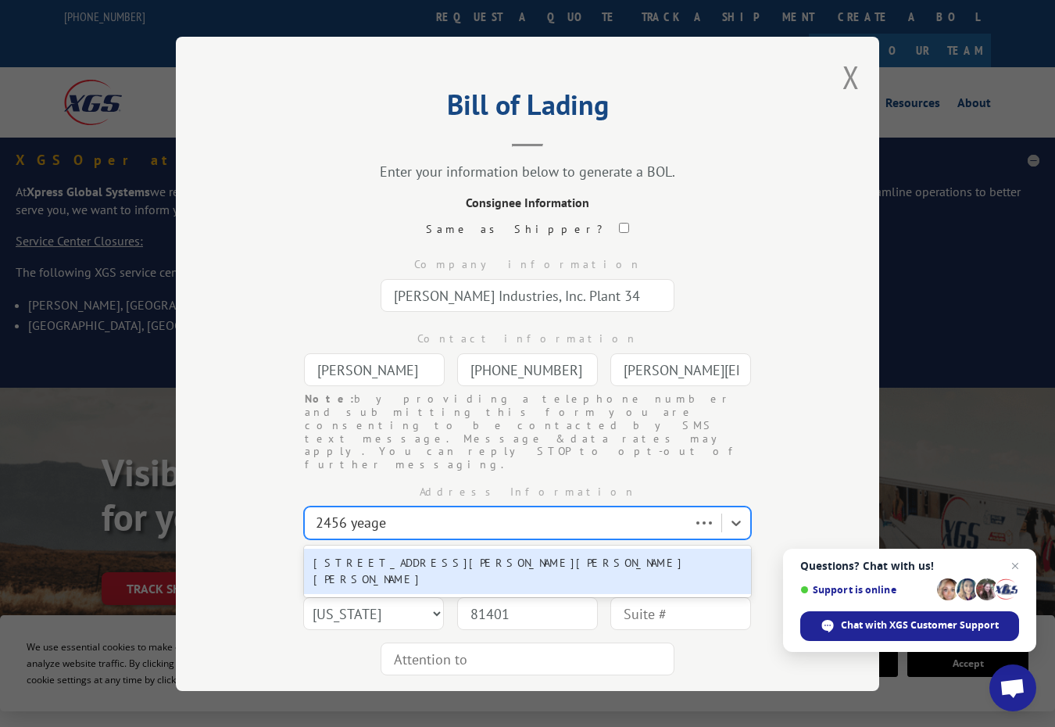
type input "2456 [PERSON_NAME]"
click at [419, 548] on div "[STREET_ADDRESS][PERSON_NAME][PERSON_NAME][PERSON_NAME]" at bounding box center [527, 570] width 447 height 45
type input "[STREET_ADDRESS][PERSON_NAME][PERSON_NAME]"
type input "[PERSON_NAME]"
select select "GA"
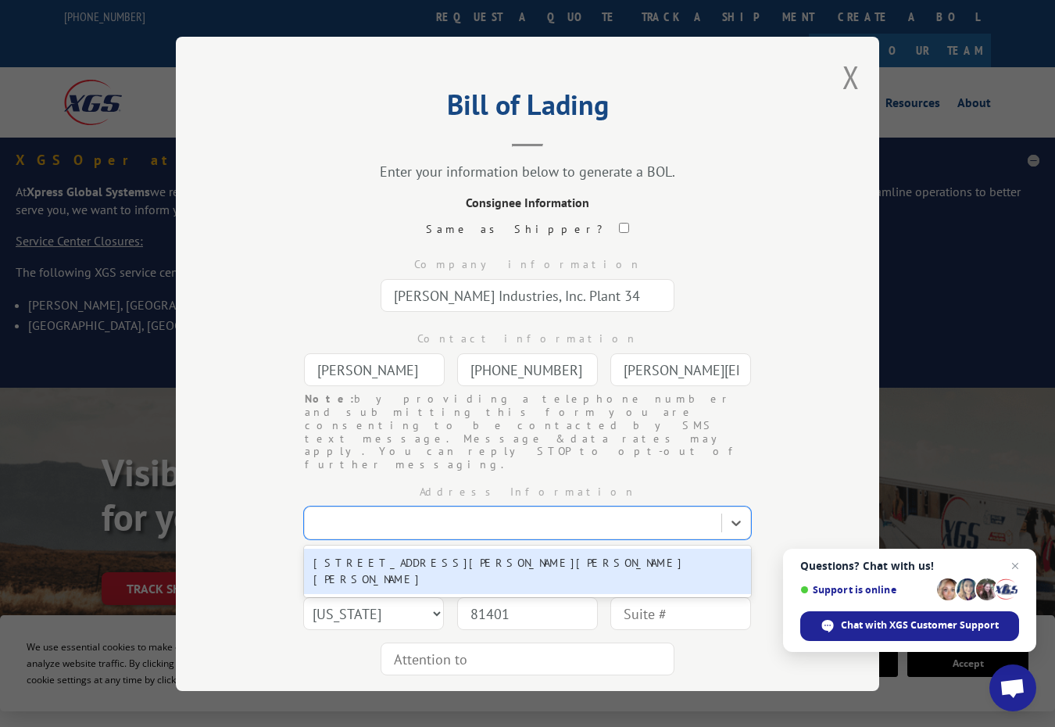
type input "30720"
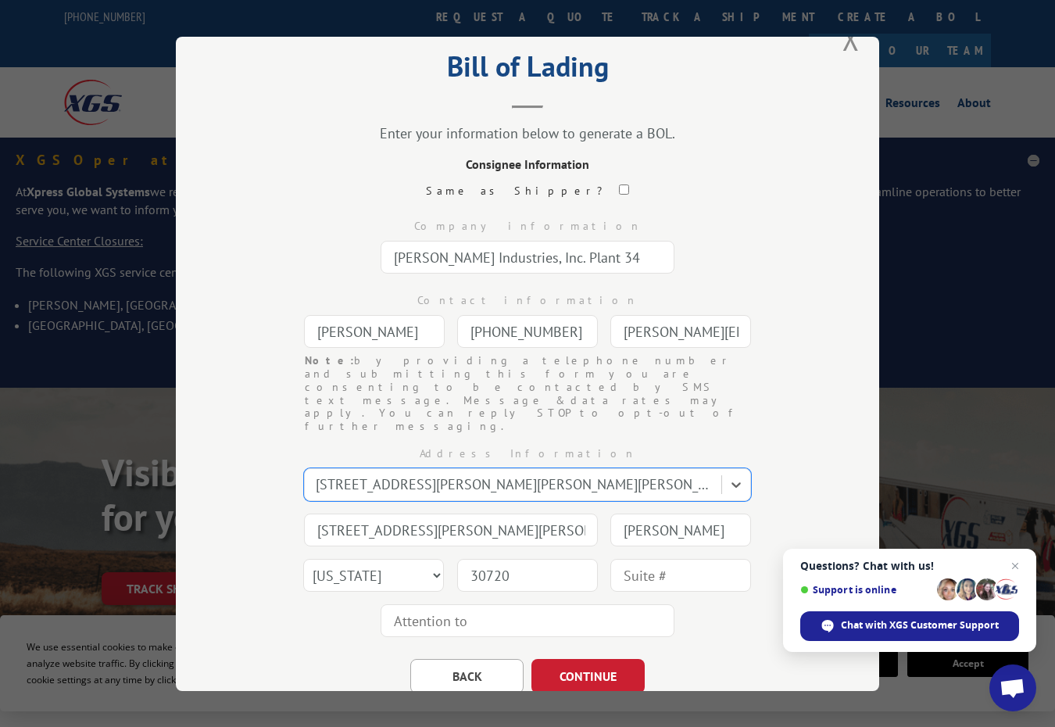
scroll to position [58, 0]
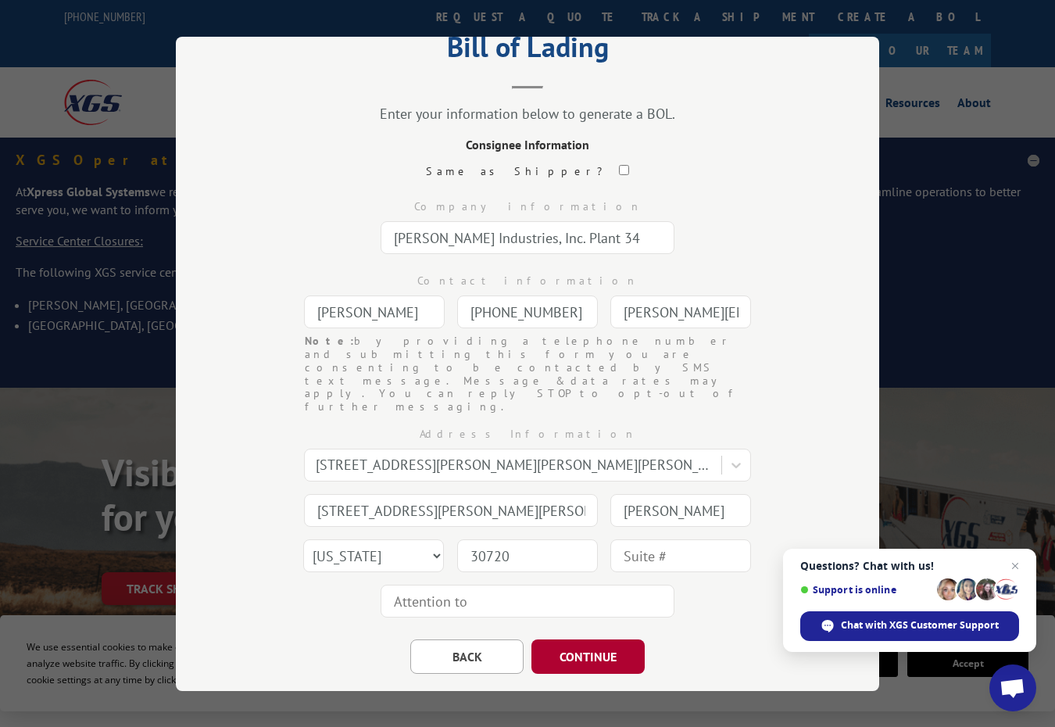
click at [581, 638] on button "CONTINUE" at bounding box center [587, 655] width 113 height 34
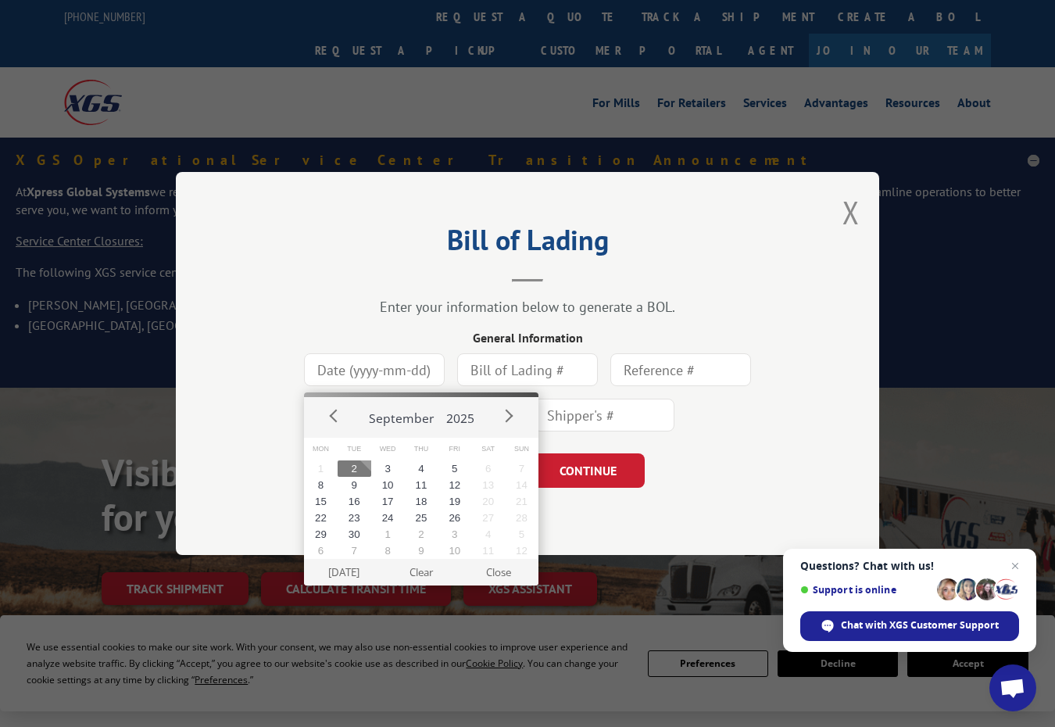
drag, startPoint x: 431, startPoint y: 370, endPoint x: 375, endPoint y: 376, distance: 56.5
click at [375, 376] on input at bounding box center [374, 369] width 141 height 33
click at [354, 466] on button "2" at bounding box center [355, 468] width 34 height 16
type input "[DATE]"
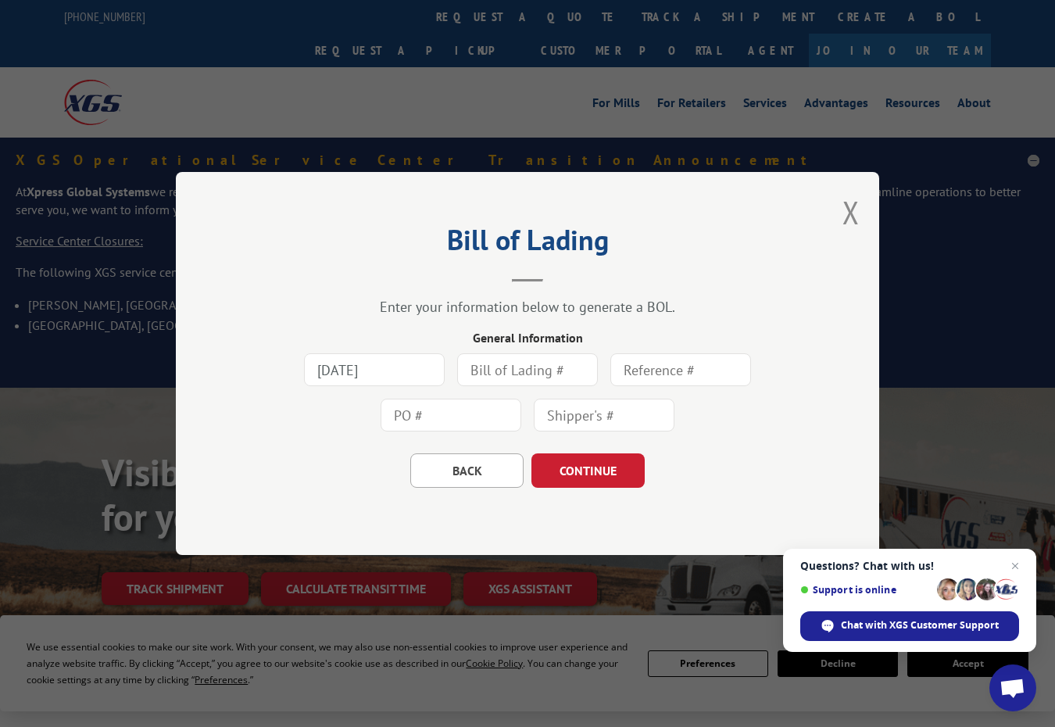
click at [572, 366] on input "text" at bounding box center [527, 369] width 141 height 33
type input "6296744"
click at [665, 366] on input "text" at bounding box center [680, 369] width 141 height 33
type input "167351"
click at [459, 419] on input "text" at bounding box center [451, 415] width 141 height 33
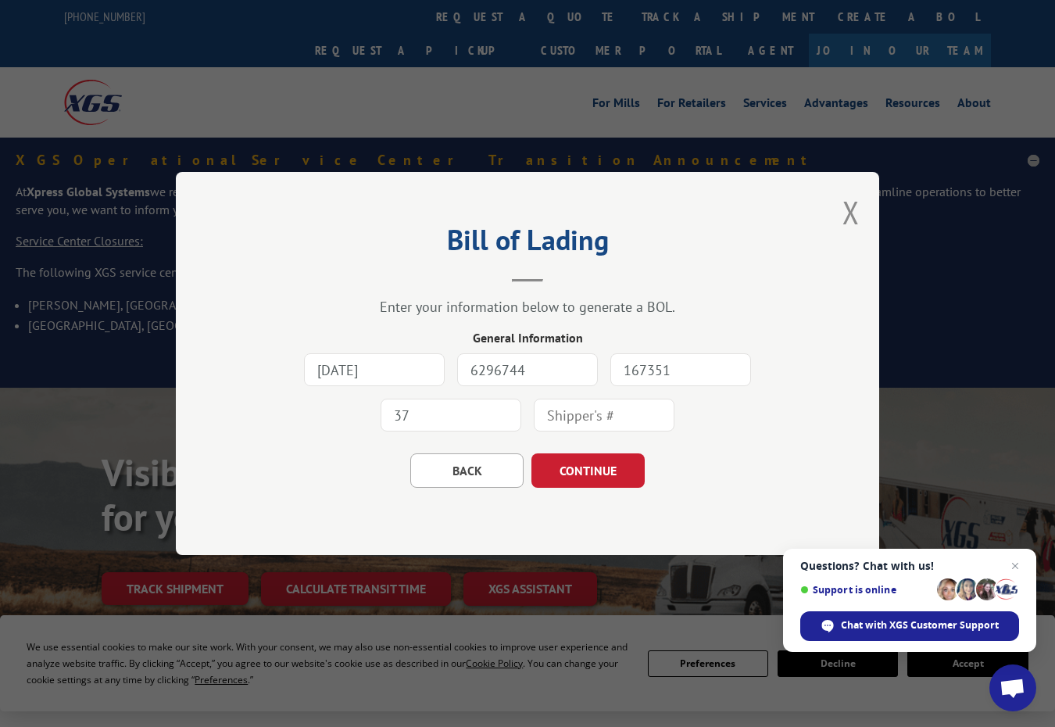
type input "3"
type input "37535078"
click at [617, 420] on input "text" at bounding box center [604, 415] width 141 height 33
type input "433276"
click at [588, 467] on button "CONTINUE" at bounding box center [587, 470] width 113 height 34
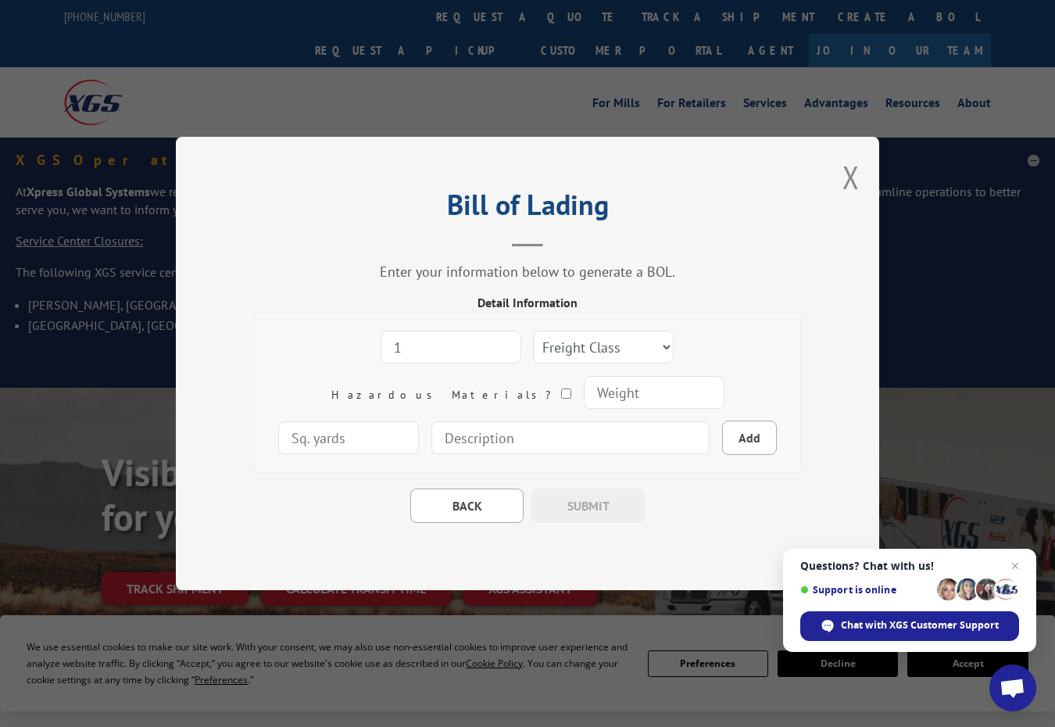
type input "1"
click at [444, 339] on input "1" at bounding box center [451, 347] width 141 height 33
click at [606, 346] on select "Freight Class 50 55 60 65 70 77 85 92 100 110 125 150 175 200 250 300 400 500 C…" at bounding box center [603, 347] width 141 height 33
select select "1"
click at [533, 331] on select "Freight Class 50 55 60 65 70 77 85 92 100 110 125 150 175 200 250 300 400 500 C…" at bounding box center [603, 347] width 141 height 33
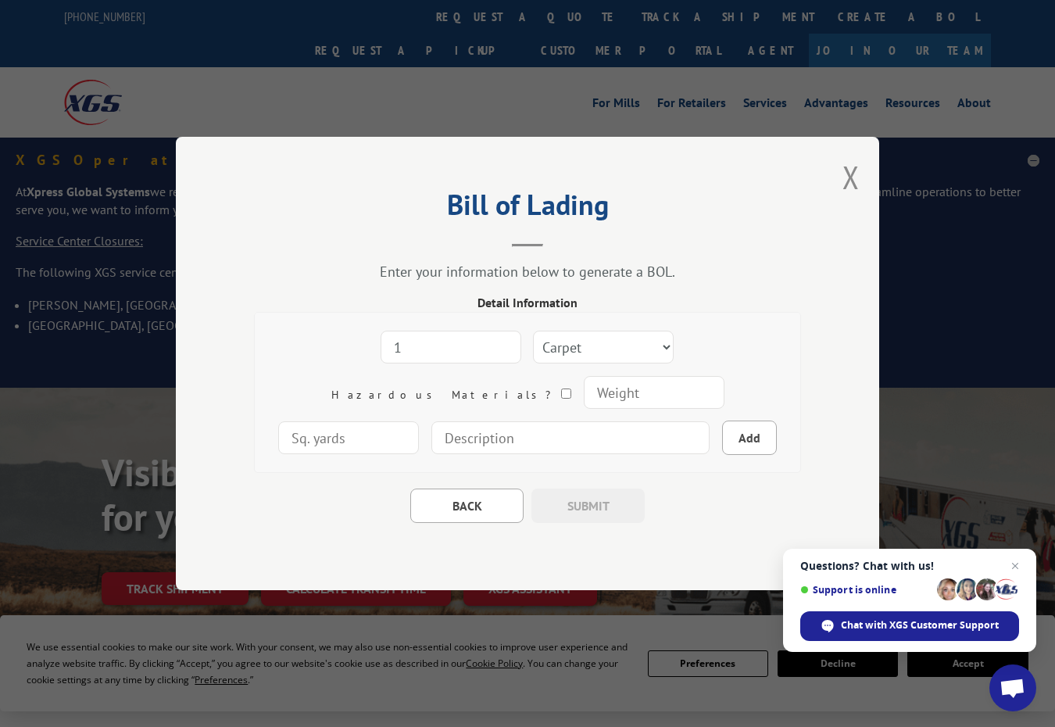
click at [584, 394] on input "number" at bounding box center [654, 392] width 141 height 33
type input "572"
click at [466, 438] on input at bounding box center [570, 437] width 278 height 33
click at [431, 438] on input "Coral reef Return Auth# 433276" at bounding box center [570, 437] width 278 height 33
click at [431, 438] on input "Coral reef/ Return Auth# 433276" at bounding box center [570, 437] width 278 height 33
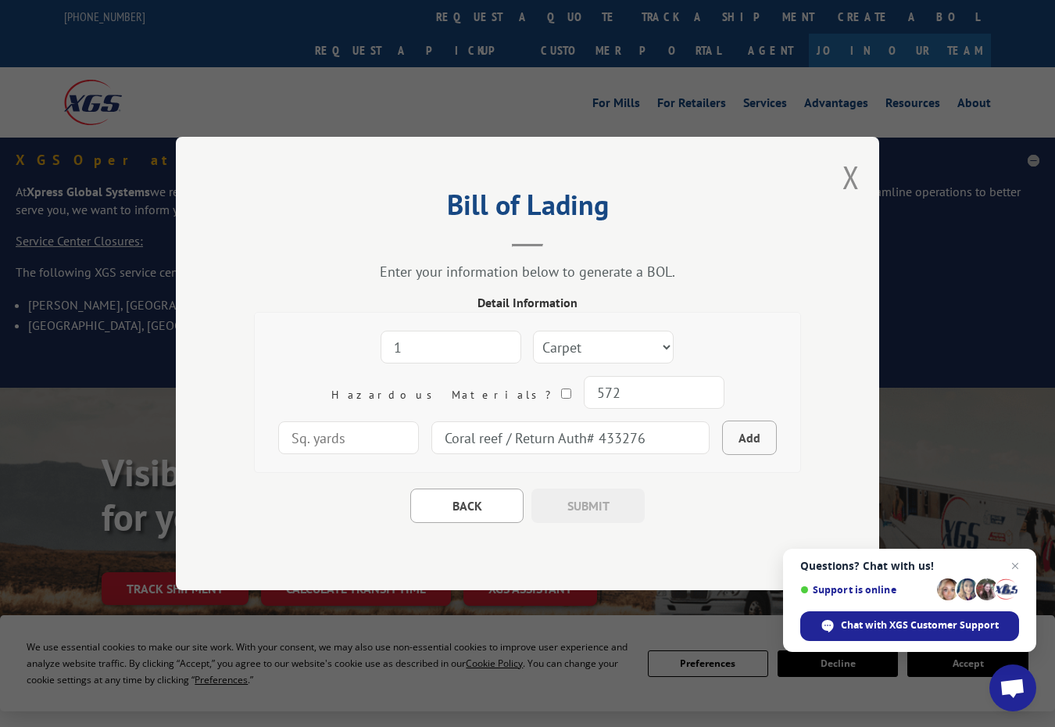
type input "Coral reef / Return Auth# 433276"
click at [722, 438] on button "Add" at bounding box center [749, 437] width 55 height 34
select select
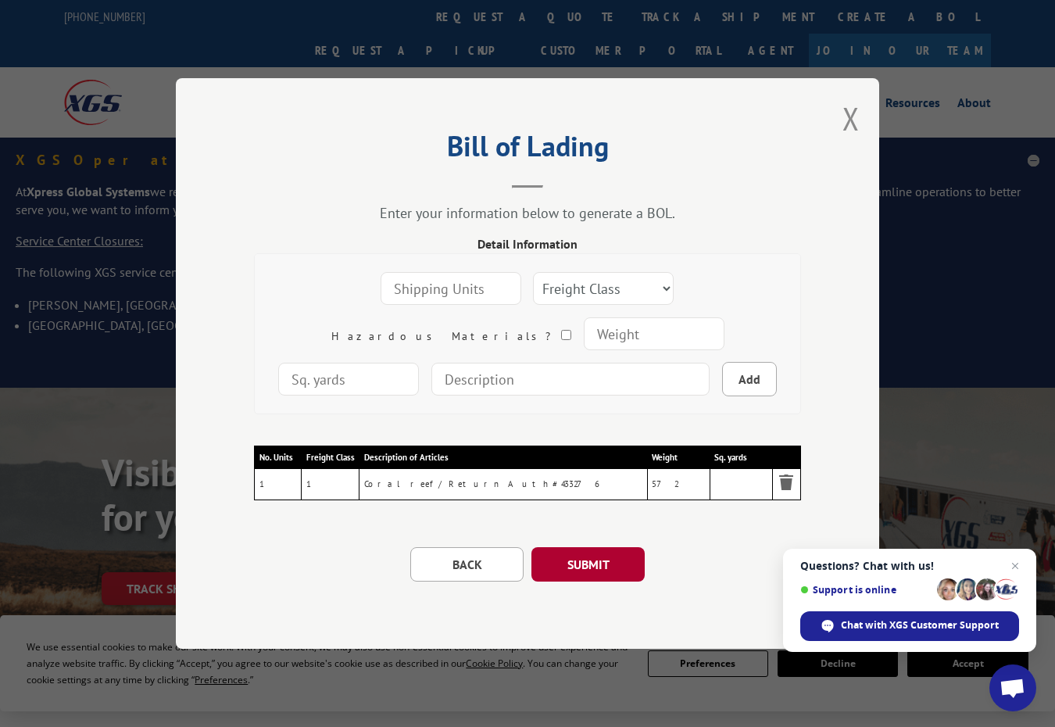
click at [589, 558] on button "SUBMIT" at bounding box center [587, 564] width 113 height 34
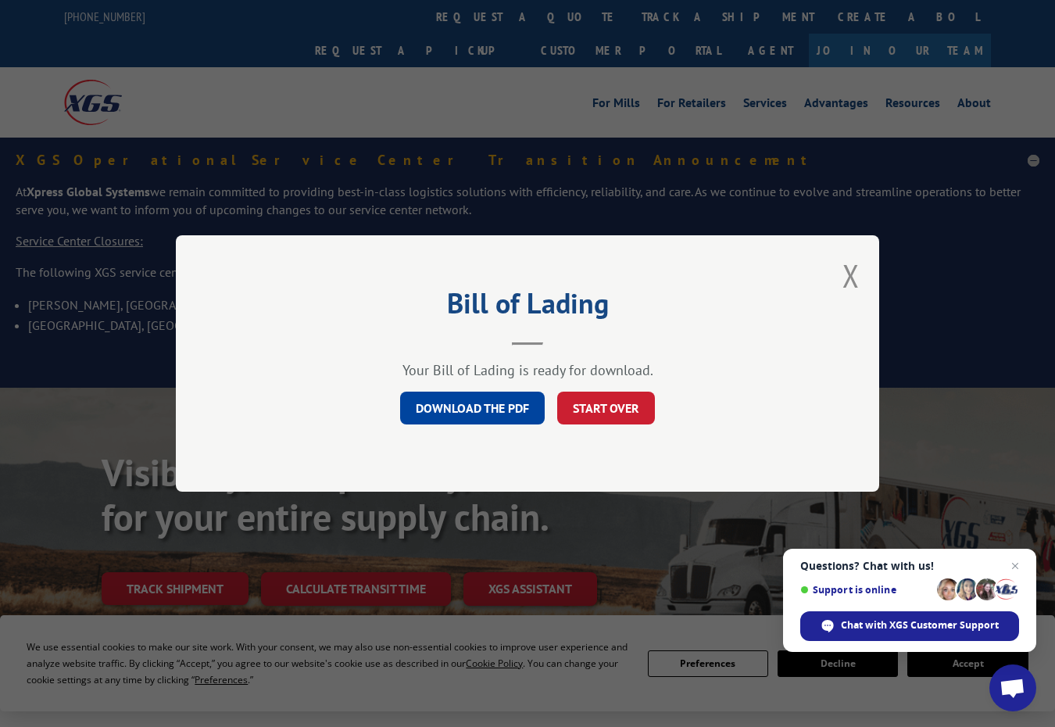
click at [477, 404] on link "DOWNLOAD THE PDF" at bounding box center [472, 407] width 145 height 33
click at [849, 276] on button "Close modal" at bounding box center [850, 275] width 17 height 41
